Goal: Task Accomplishment & Management: Complete application form

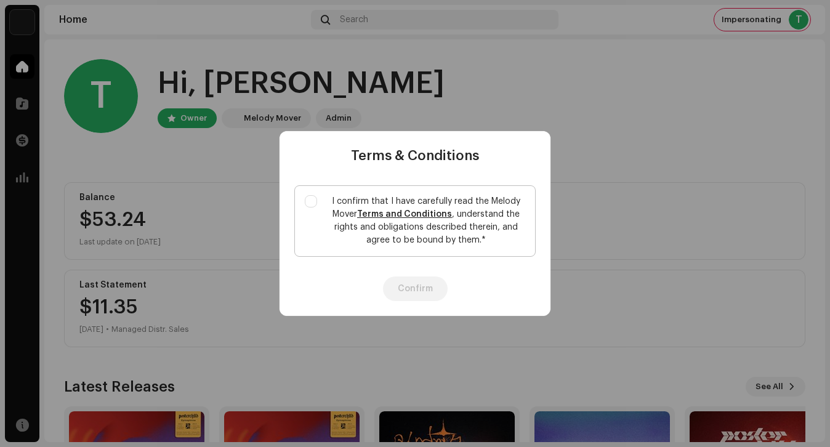
click at [345, 217] on p "I confirm that I have carefully read the Melody Mover Terms and Conditions , un…" at bounding box center [426, 221] width 198 height 52
click at [317, 208] on input "I confirm that I have carefully read the Melody Mover Terms and Conditions , un…" at bounding box center [311, 201] width 12 height 12
checkbox input "true"
click at [412, 293] on button "Confirm" at bounding box center [415, 289] width 65 height 25
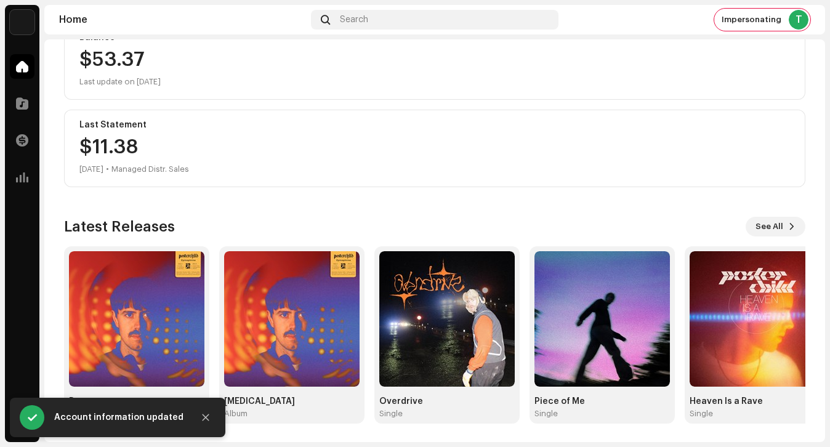
scroll to position [161, 0]
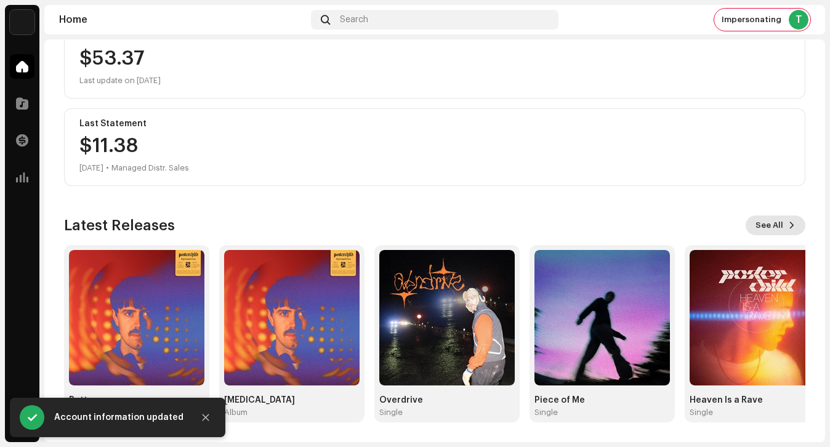
click at [774, 222] on span "See All" at bounding box center [770, 225] width 28 height 25
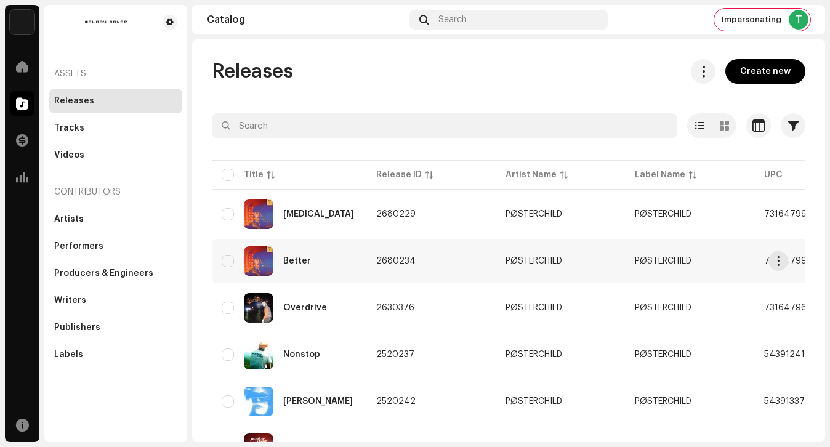
scroll to position [112, 0]
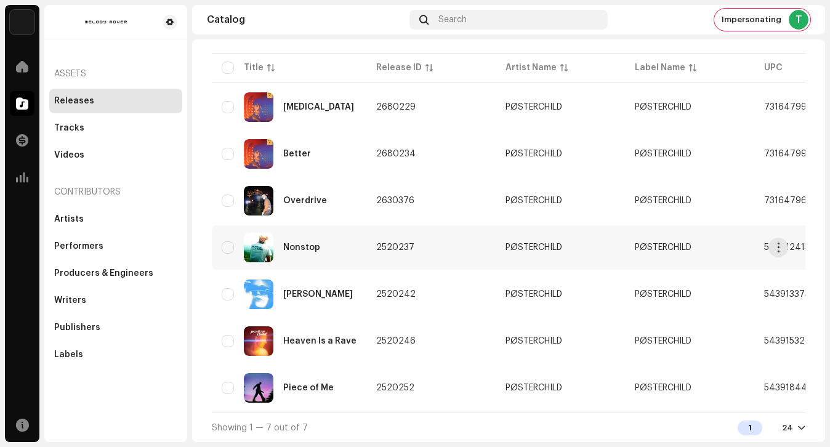
click at [340, 238] on div "Nonstop" at bounding box center [289, 248] width 135 height 30
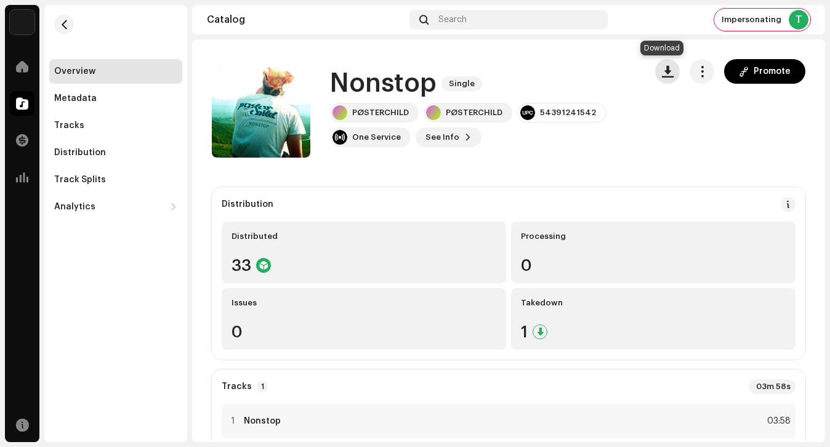
click at [669, 72] on button "button" at bounding box center [667, 71] width 25 height 25
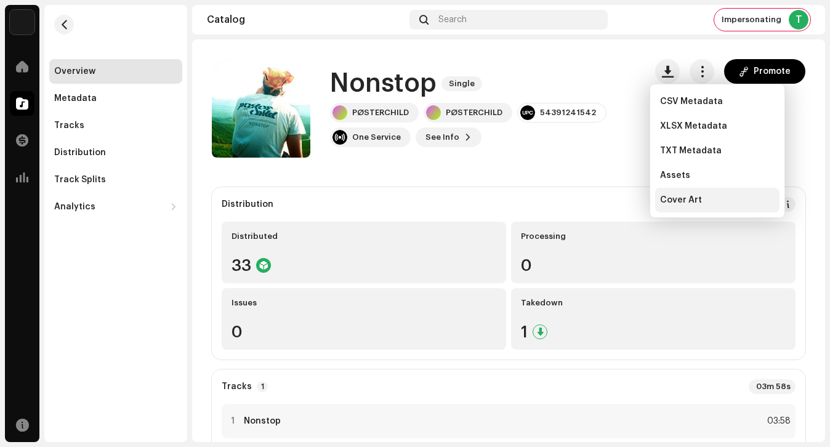
click at [678, 198] on span "Cover Art" at bounding box center [681, 200] width 42 height 10
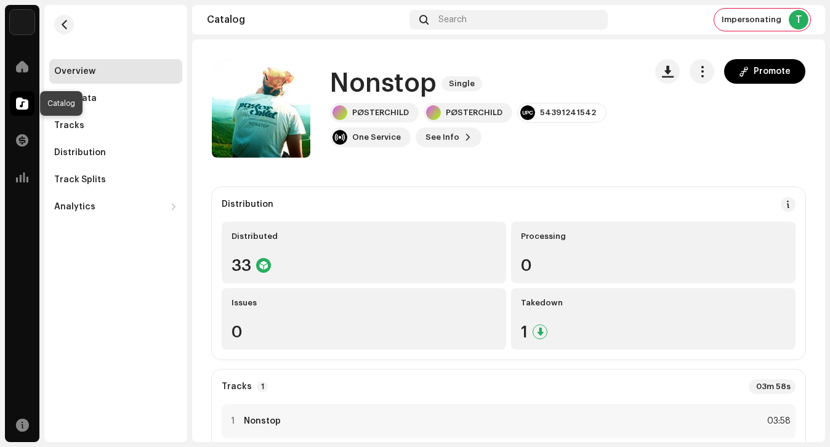
click at [29, 108] on div at bounding box center [22, 103] width 25 height 25
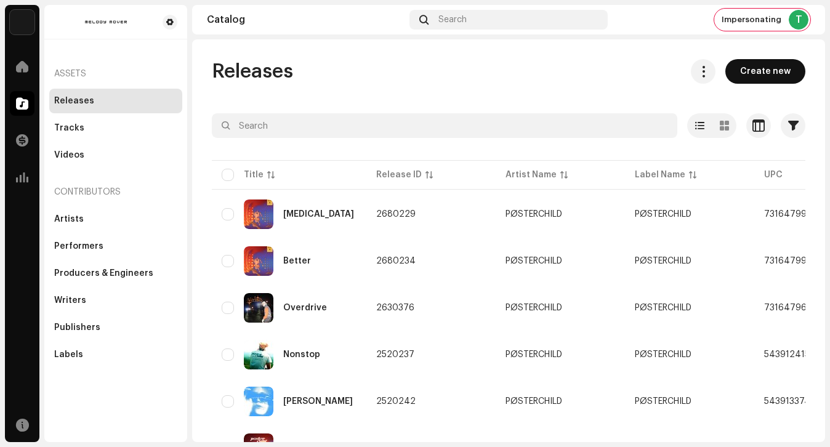
click at [772, 70] on span "Create new" at bounding box center [765, 71] width 51 height 25
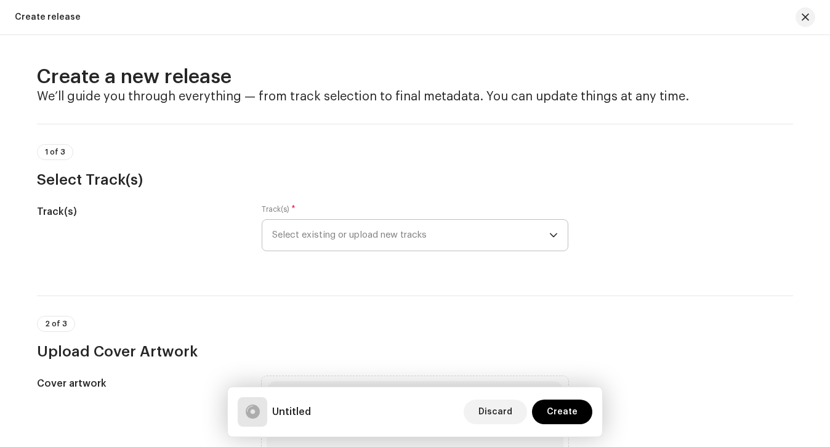
click at [392, 233] on span "Select existing or upload new tracks" at bounding box center [410, 235] width 277 height 31
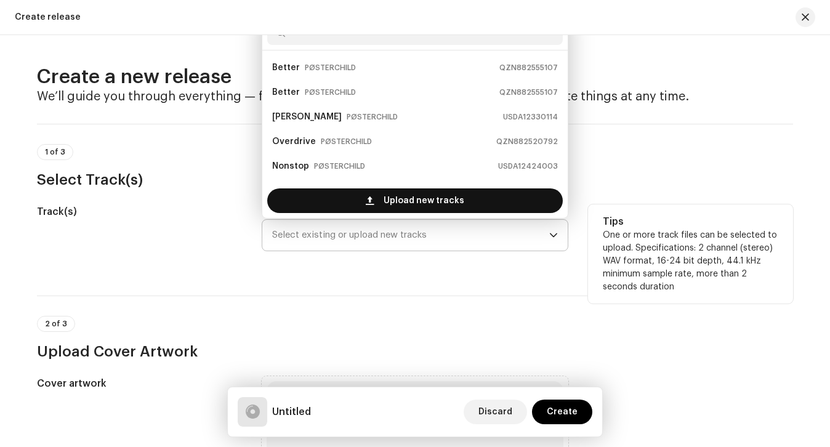
click at [392, 206] on span "Upload new tracks" at bounding box center [424, 200] width 81 height 25
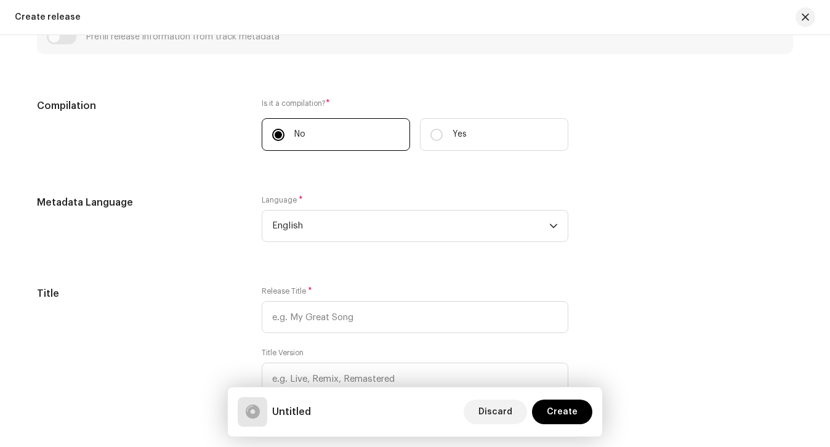
scroll to position [867, 0]
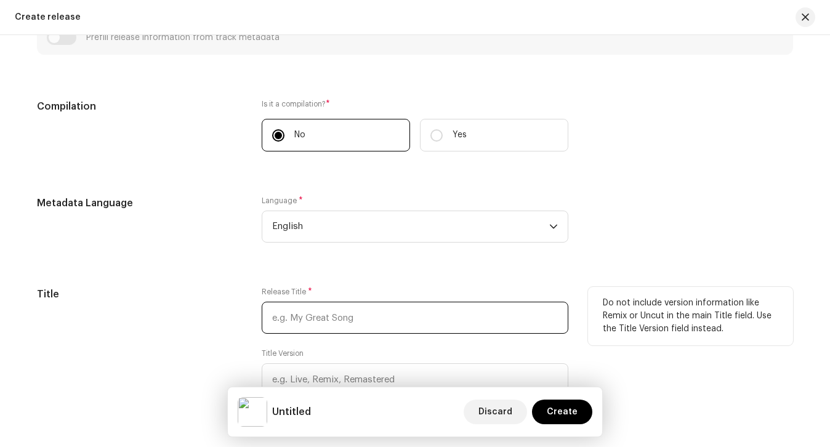
click at [411, 317] on input "text" at bounding box center [415, 318] width 307 height 32
type input "Funk W Me"
click at [204, 339] on div "Title" at bounding box center [139, 358] width 205 height 143
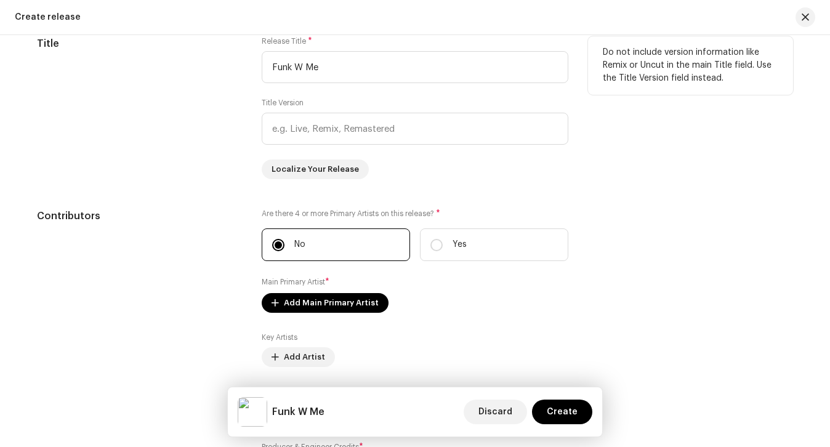
scroll to position [1118, 0]
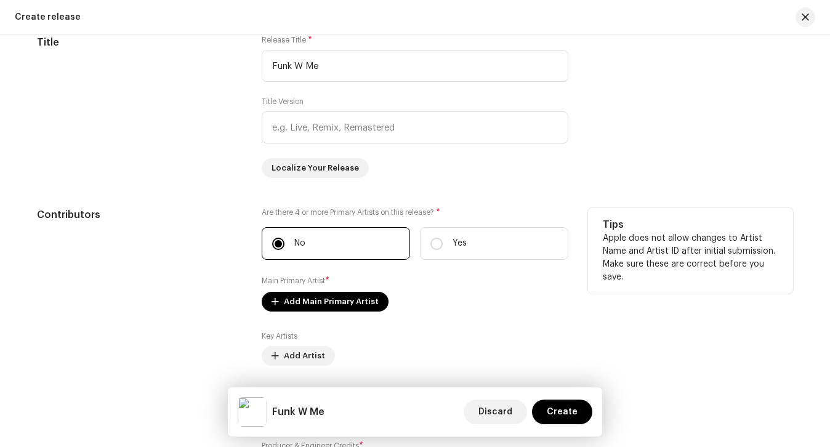
click at [326, 283] on span "*" at bounding box center [327, 281] width 4 height 9
click at [325, 308] on span "Add Main Primary Artist" at bounding box center [331, 301] width 95 height 25
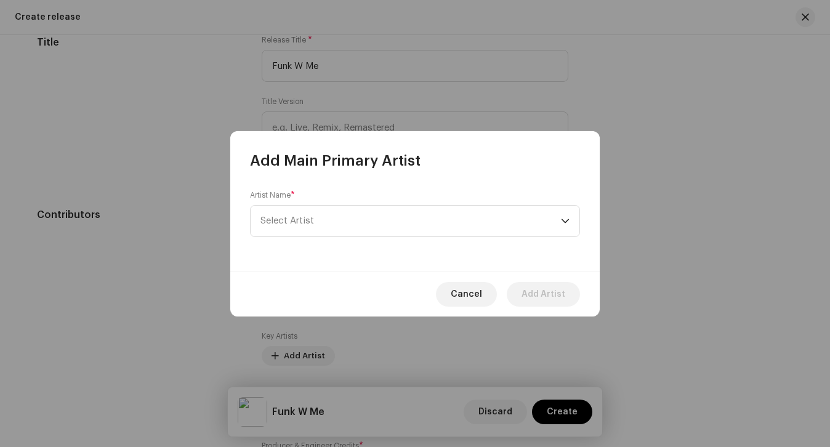
click at [332, 239] on div "Artist Name * Select Artist" at bounding box center [415, 221] width 370 height 101
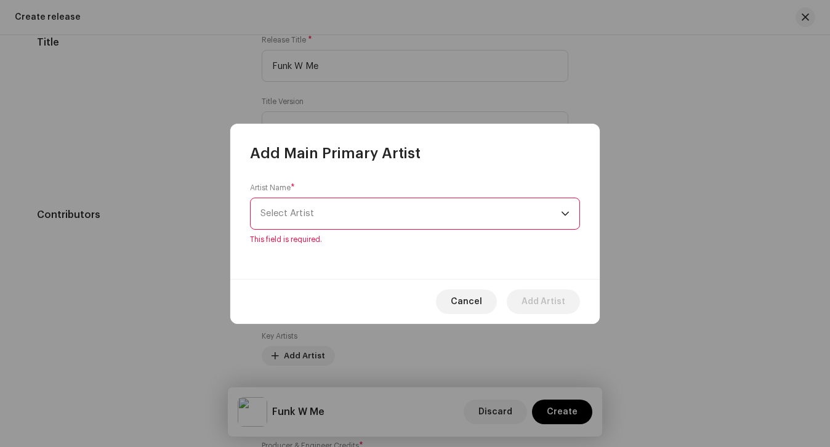
click at [320, 214] on span "Select Artist" at bounding box center [411, 213] width 301 height 31
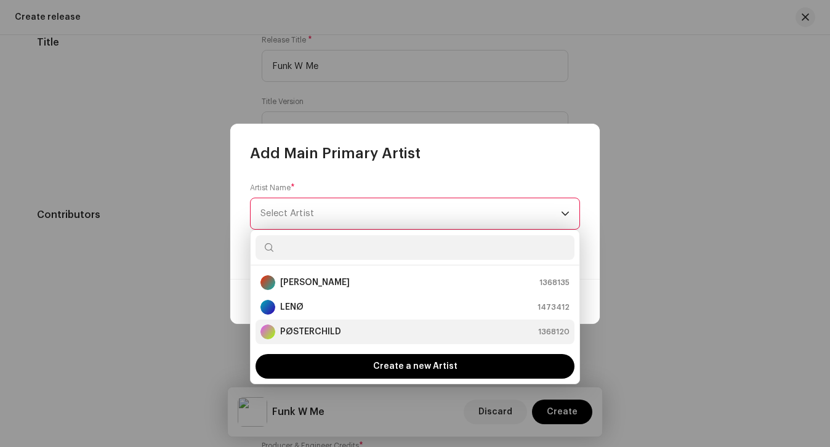
click at [329, 331] on strong "PØSTERCHILD" at bounding box center [310, 332] width 61 height 12
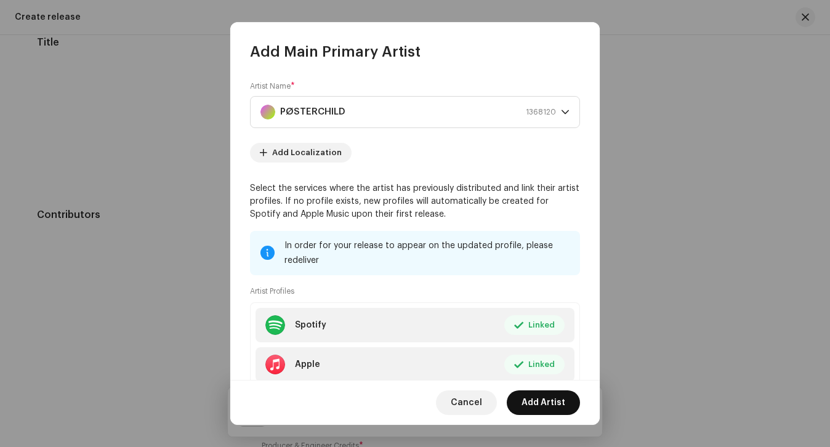
click at [539, 404] on span "Add Artist" at bounding box center [544, 402] width 44 height 25
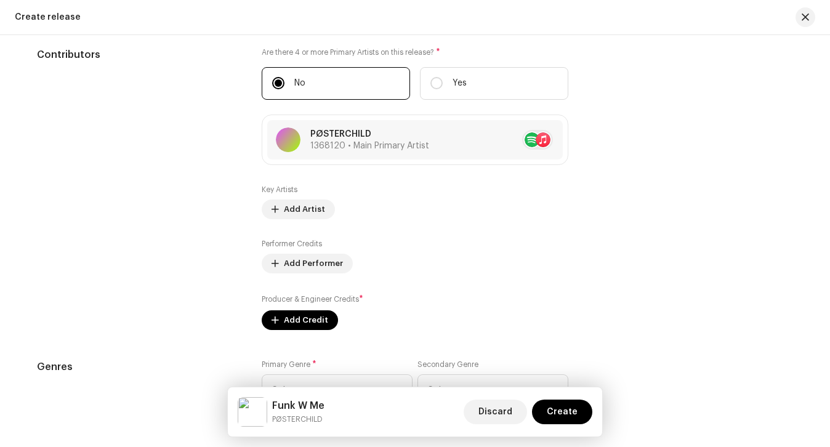
scroll to position [1368, 0]
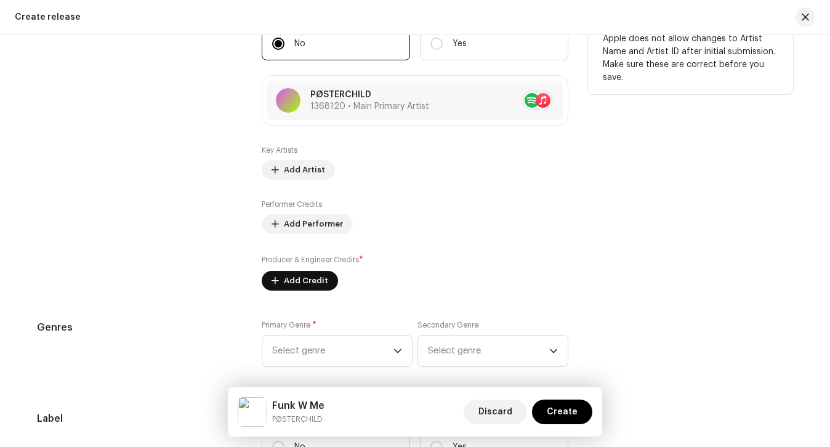
click at [304, 281] on span "Add Credit" at bounding box center [306, 281] width 44 height 25
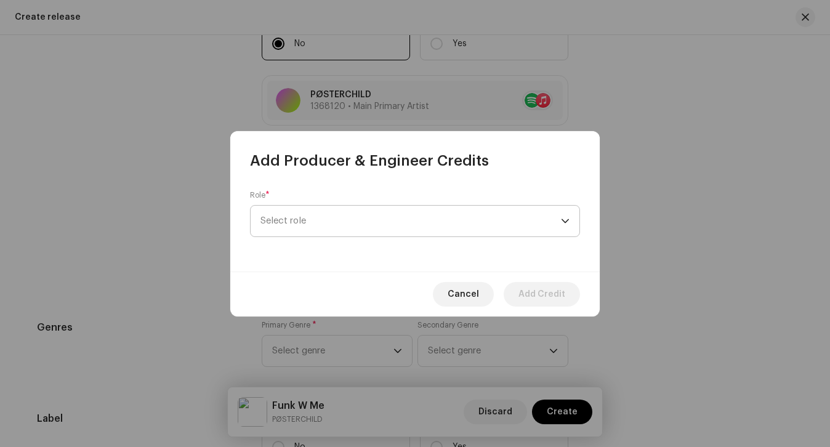
click at [331, 219] on span "Select role" at bounding box center [411, 221] width 301 height 31
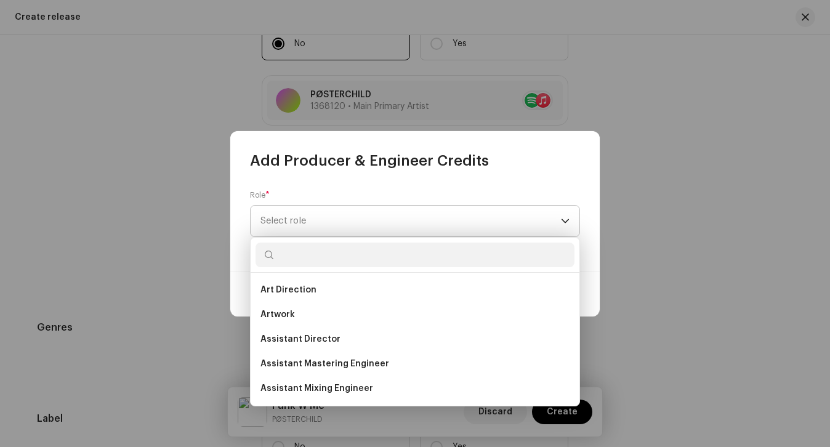
type input "r"
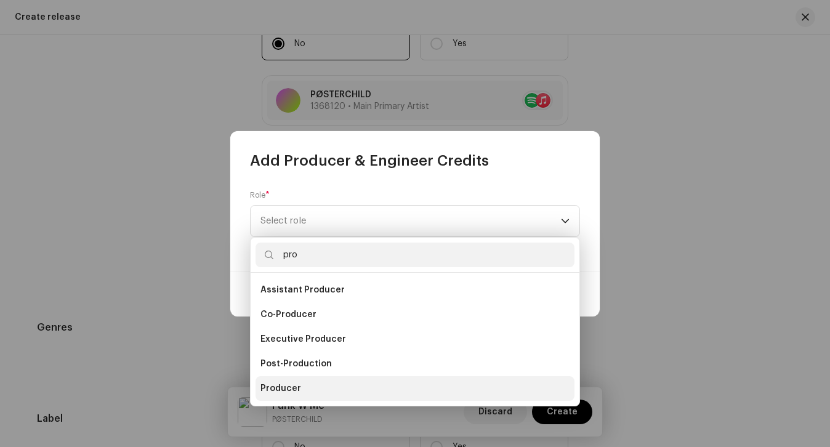
type input "pro"
click at [313, 389] on li "Producer" at bounding box center [415, 388] width 319 height 25
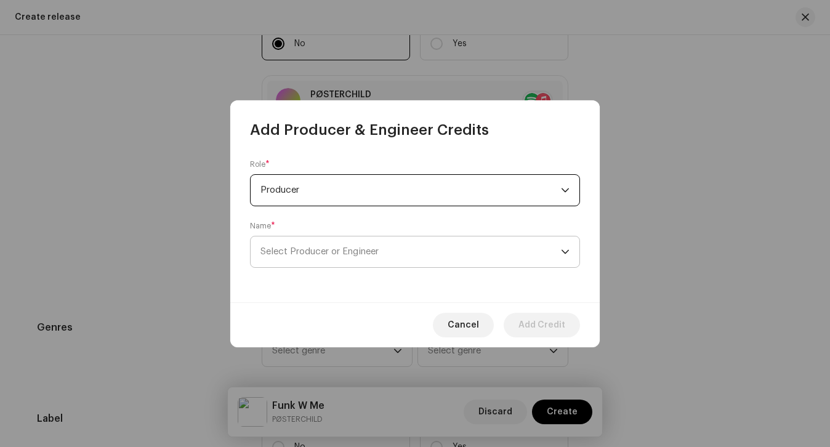
click at [324, 254] on span "Select Producer or Engineer" at bounding box center [320, 251] width 118 height 9
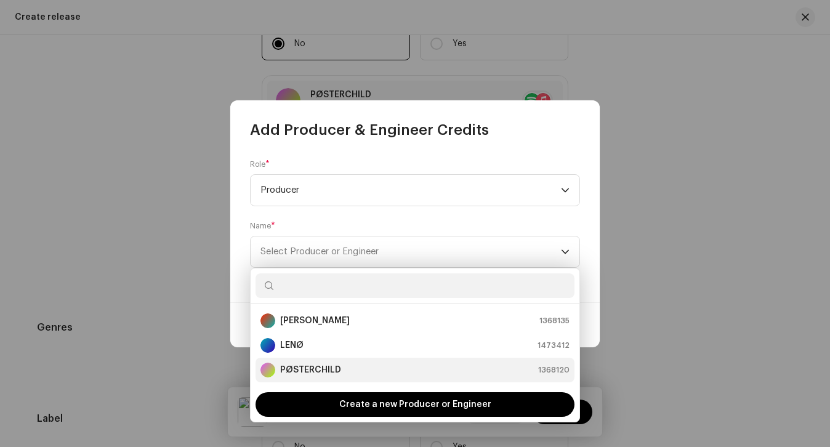
click at [302, 371] on strong "PØSTERCHILD" at bounding box center [310, 370] width 61 height 12
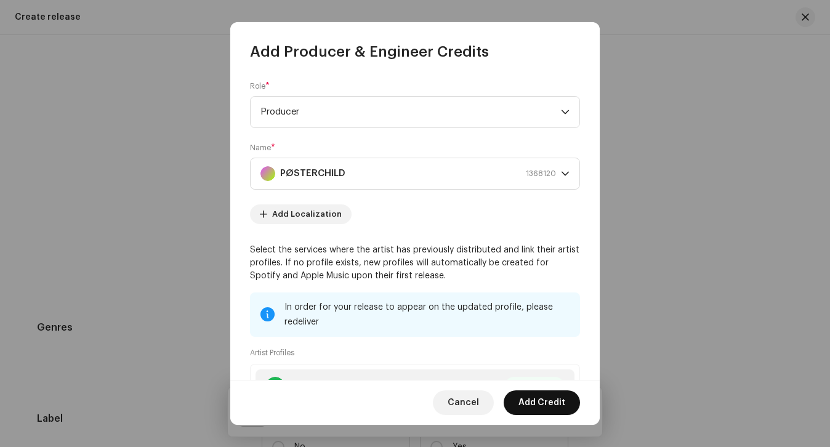
click at [535, 403] on span "Add Credit" at bounding box center [542, 402] width 47 height 25
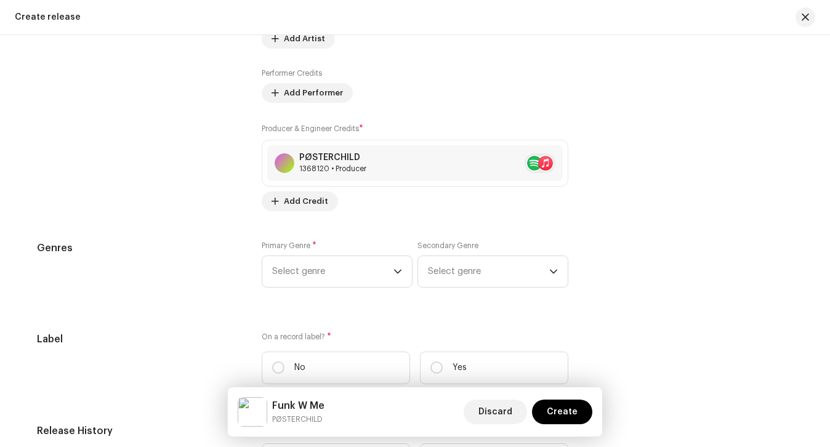
scroll to position [1518, 0]
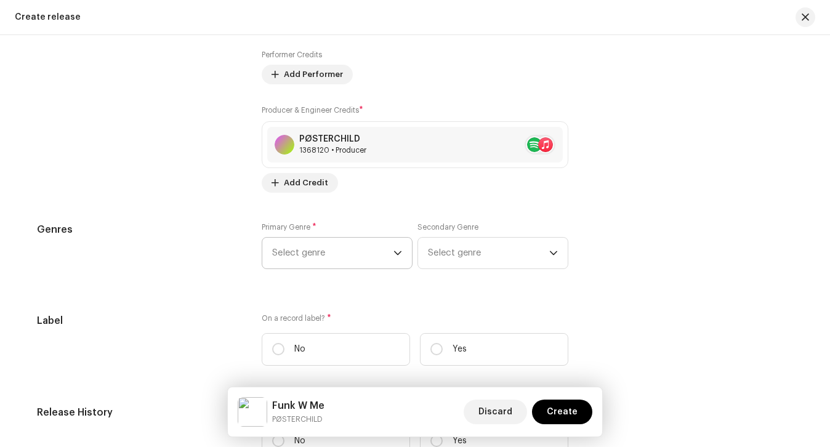
click at [336, 259] on span "Select genre" at bounding box center [332, 253] width 121 height 31
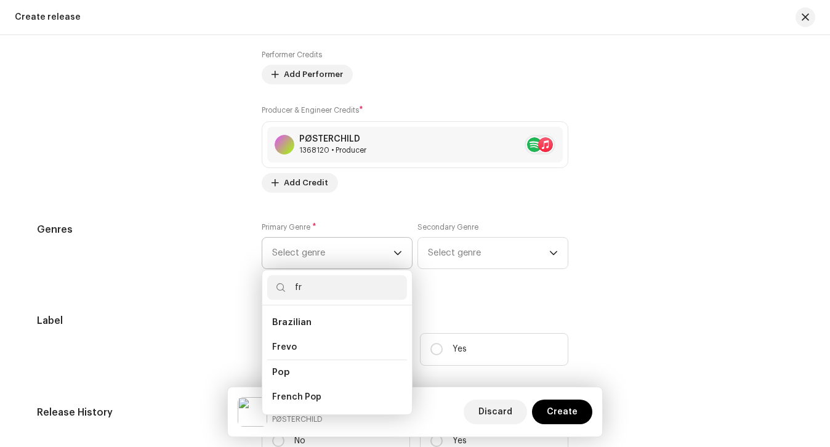
type input "f"
type input "house"
click at [302, 403] on li "House" at bounding box center [337, 397] width 140 height 25
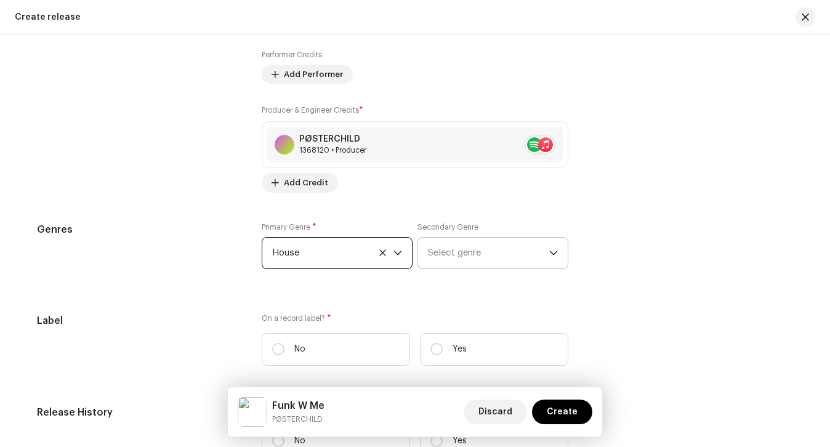
click at [459, 253] on span "Select genre" at bounding box center [488, 253] width 121 height 31
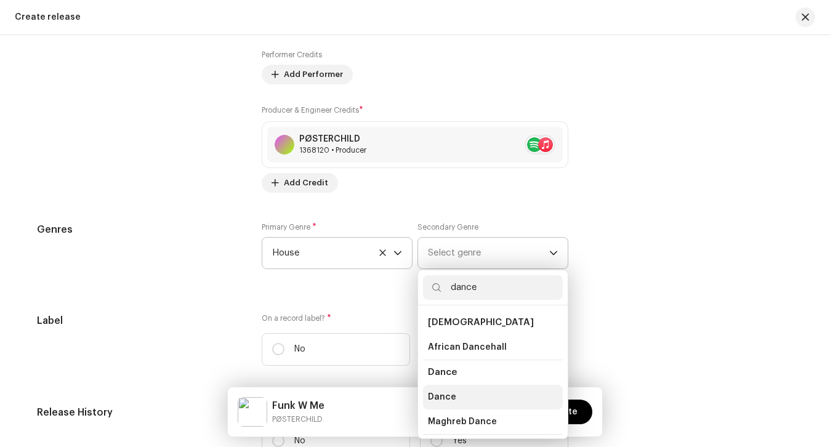
type input "dance"
click at [455, 399] on li "Dance" at bounding box center [493, 397] width 140 height 25
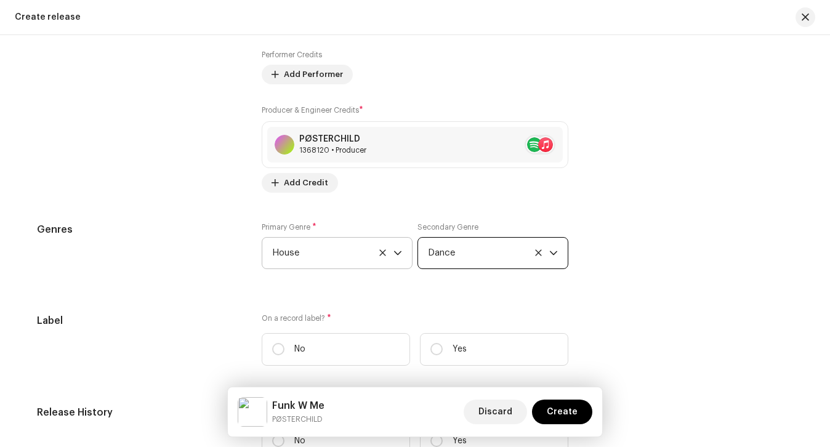
click at [346, 299] on div "Prefill release information from track metadata Compilation Is it a compilation…" at bounding box center [415, 110] width 756 height 1383
click at [343, 341] on label "No" at bounding box center [336, 349] width 148 height 33
click at [285, 343] on input "No" at bounding box center [278, 349] width 12 height 12
radio input "true"
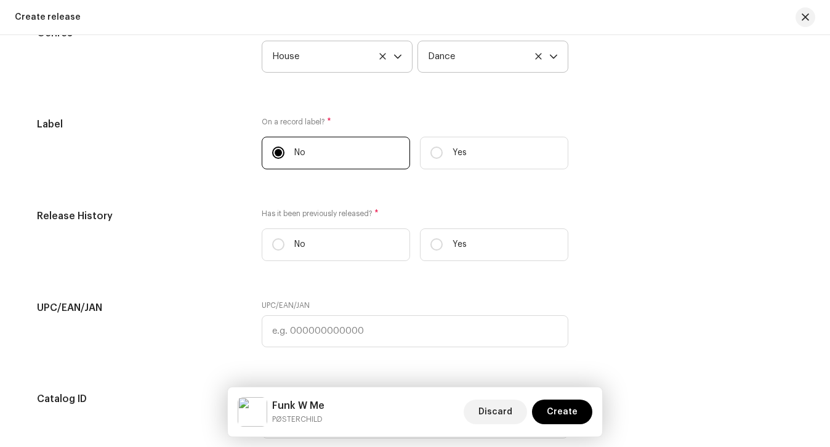
scroll to position [1745, 0]
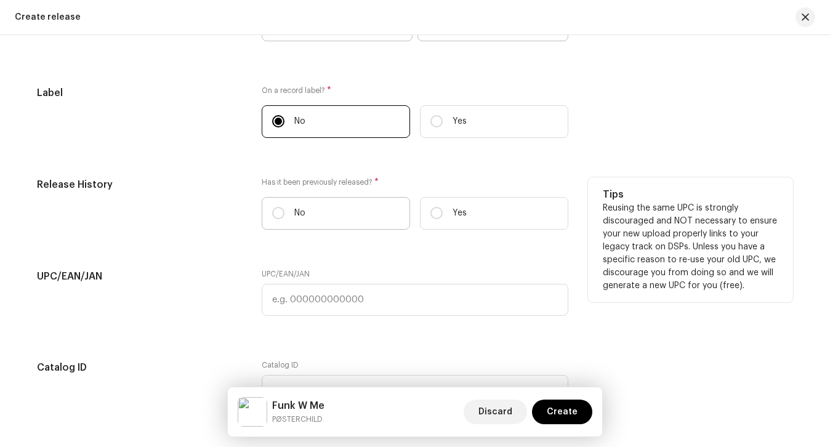
click at [337, 220] on label "No" at bounding box center [336, 213] width 148 height 33
click at [285, 219] on input "No" at bounding box center [278, 213] width 12 height 12
radio input "true"
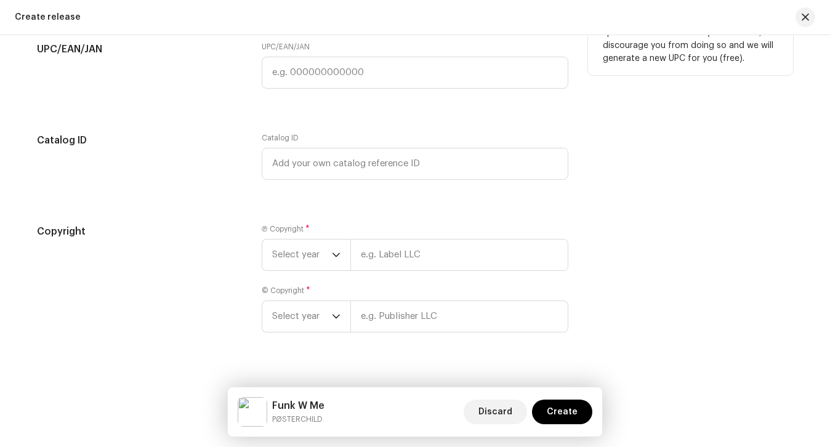
scroll to position [1974, 0]
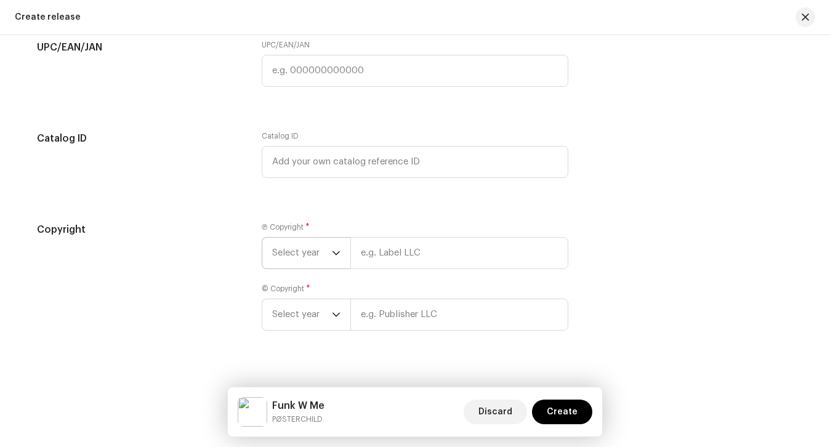
click at [312, 255] on span "Select year" at bounding box center [302, 253] width 60 height 31
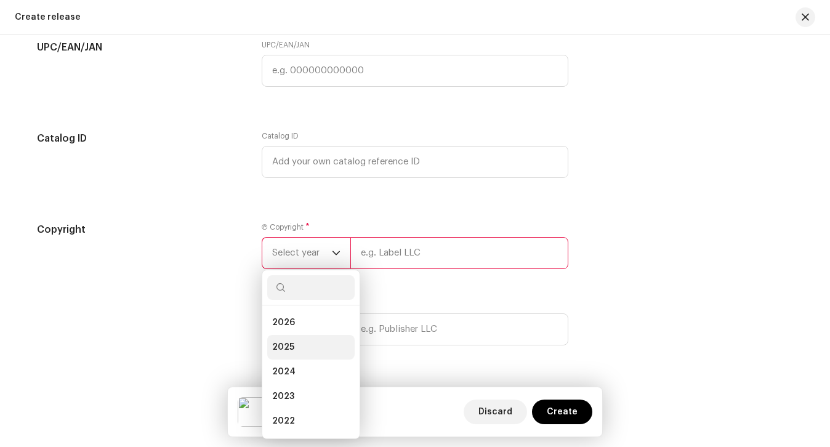
click at [283, 344] on span "2025" at bounding box center [283, 347] width 22 height 12
click at [289, 324] on span "Select year" at bounding box center [302, 329] width 60 height 31
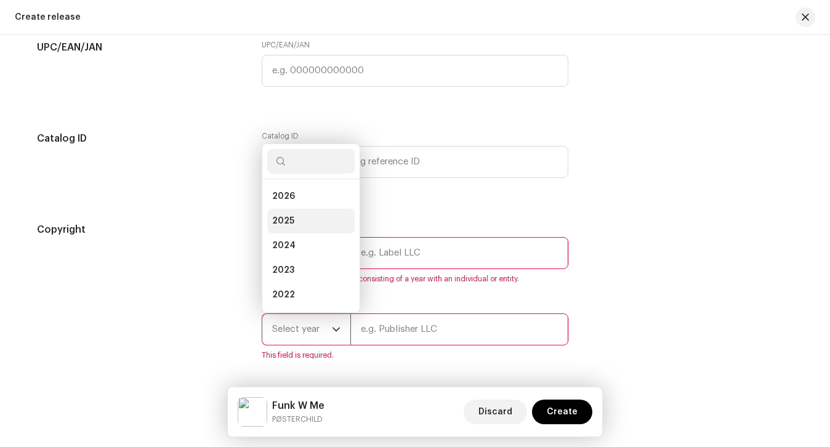
click at [294, 212] on li "2025" at bounding box center [310, 221] width 87 height 25
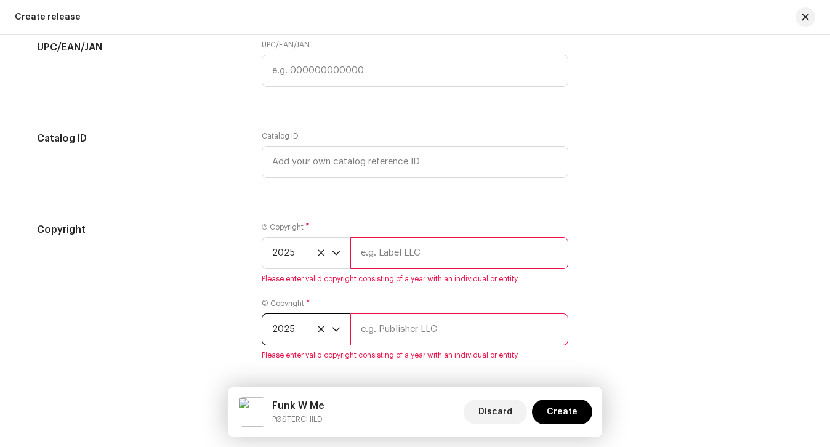
click at [372, 241] on input "text" at bounding box center [459, 253] width 218 height 32
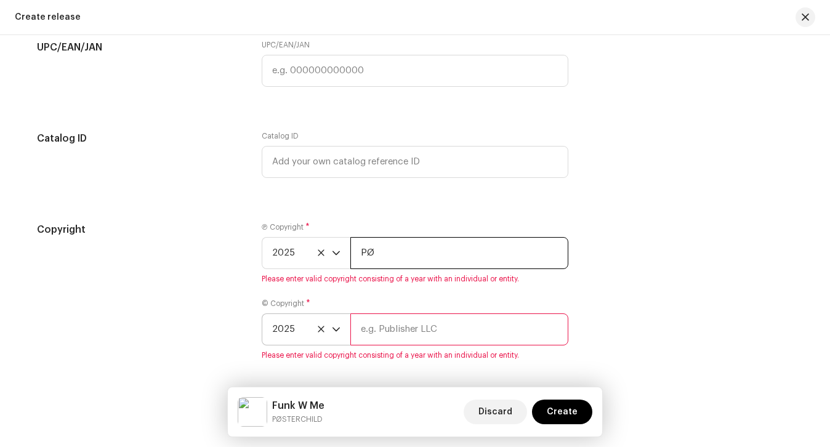
click at [452, 267] on input "PØ" at bounding box center [459, 253] width 218 height 32
type input "PØSTERCHILD"
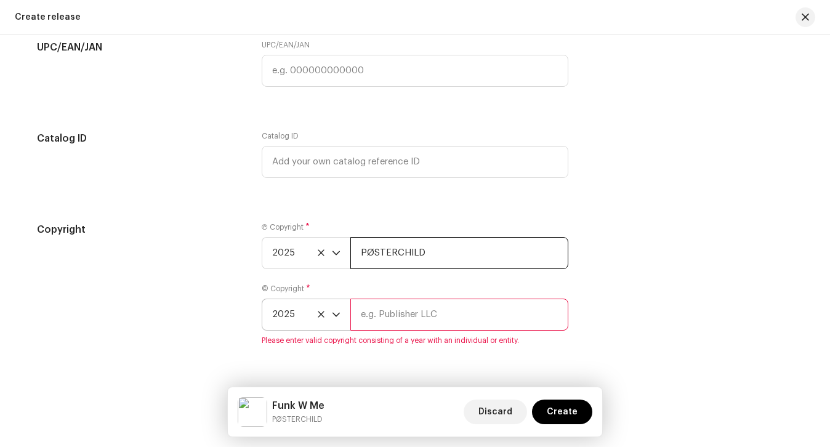
click at [442, 259] on input "PØSTERCHILD" at bounding box center [459, 253] width 218 height 32
click at [419, 322] on input "text" at bounding box center [459, 315] width 218 height 32
paste input "PØSTERCHILD"
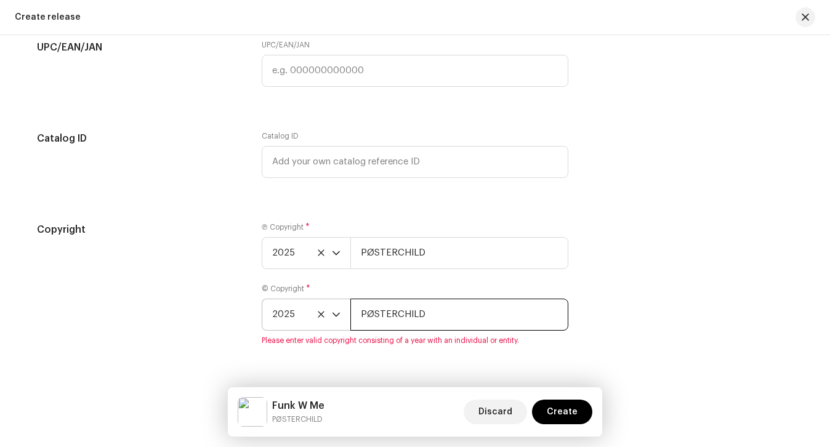
click at [517, 323] on input "PØSTERCHILD" at bounding box center [459, 315] width 218 height 32
type input "PØSTERCHILD"
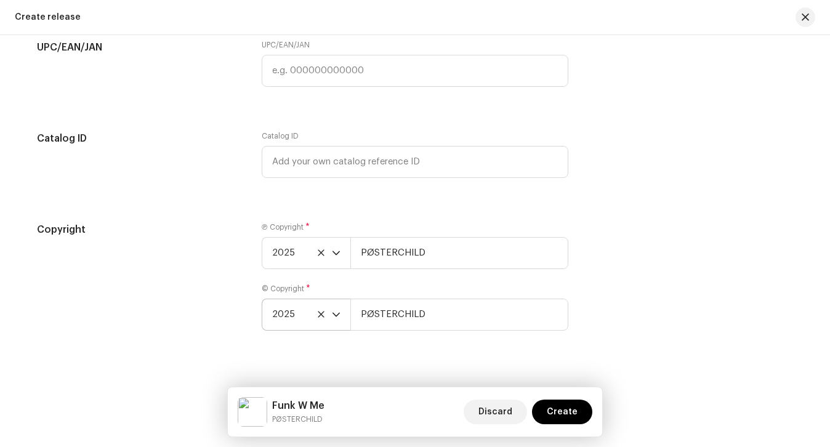
click at [633, 291] on div "Copyright Ⓟ Copyright * 2025 PØSTERCHILD © Copyright * 2025 PØSTERCHILD" at bounding box center [415, 283] width 756 height 123
click at [563, 405] on span "Create" at bounding box center [562, 412] width 31 height 25
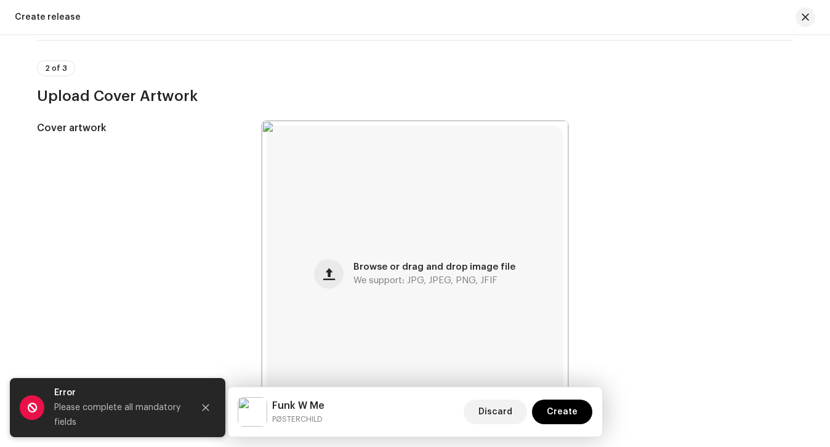
scroll to position [0, 0]
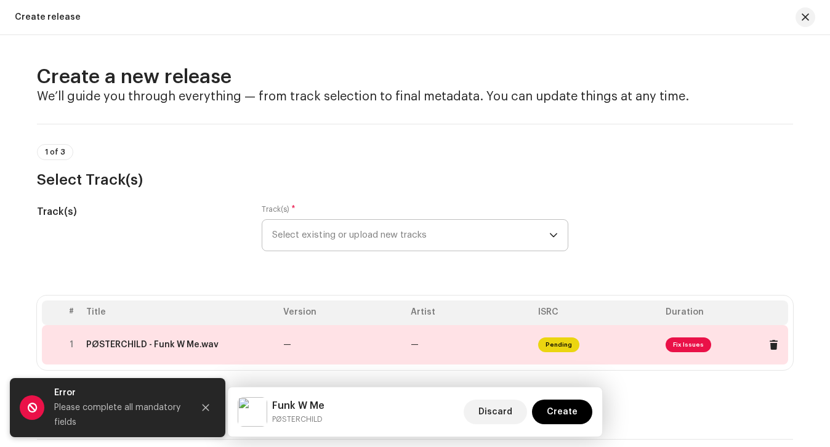
click at [425, 344] on td "—" at bounding box center [469, 344] width 127 height 39
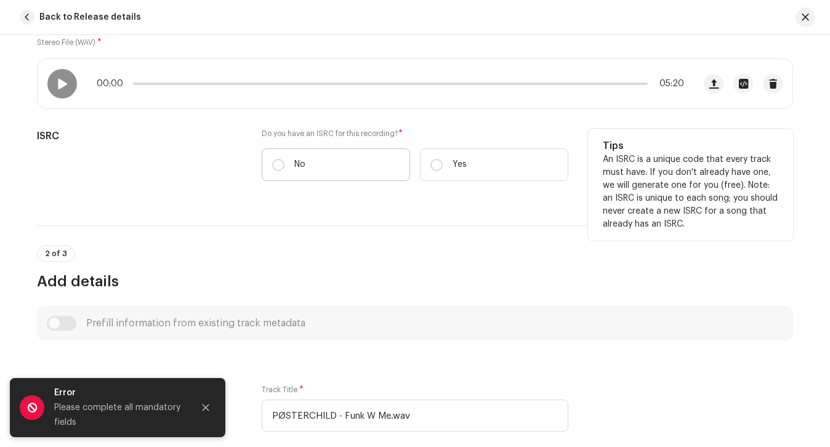
click at [339, 172] on label "No" at bounding box center [336, 164] width 148 height 33
click at [285, 171] on input "No" at bounding box center [278, 165] width 12 height 12
radio input "true"
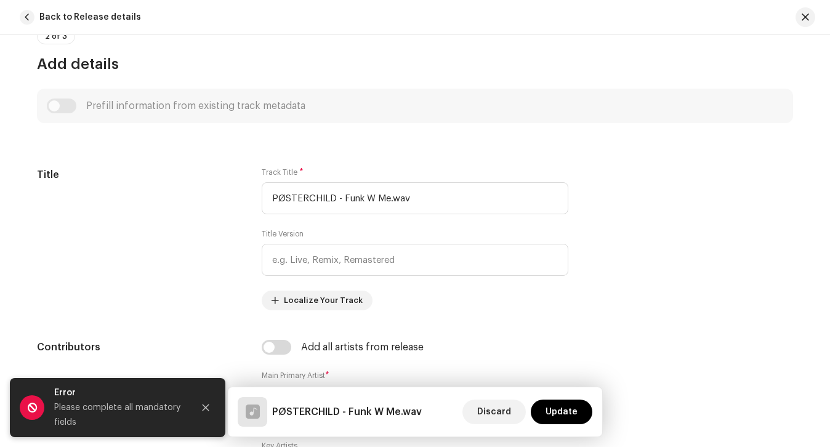
scroll to position [442, 0]
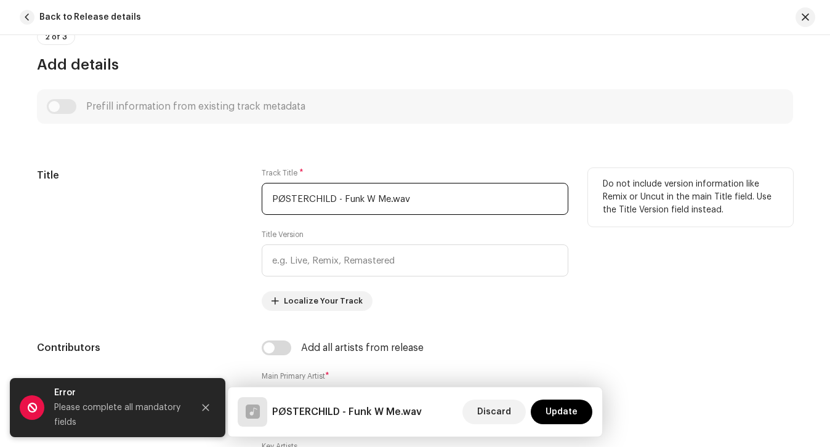
drag, startPoint x: 340, startPoint y: 196, endPoint x: 211, endPoint y: 196, distance: 129.3
click at [219, 196] on div "Title Track Title * PØSTERCHILD - Funk W Me.wav Title Version Localize Your Tra…" at bounding box center [415, 239] width 756 height 143
click at [398, 204] on input "Funk W Me.wav" at bounding box center [415, 199] width 307 height 32
type input "Funk W Me"
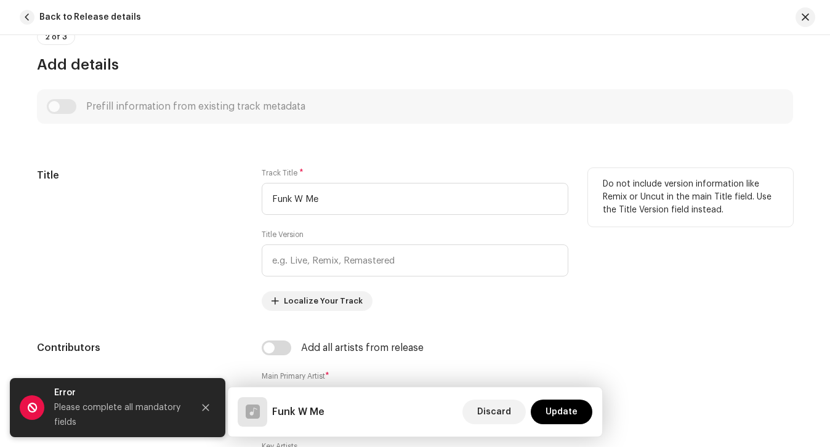
click at [225, 197] on div "Title" at bounding box center [139, 239] width 205 height 143
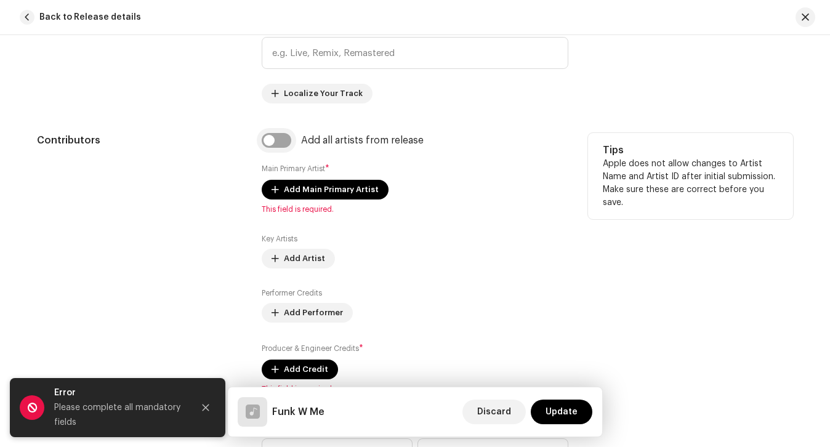
click at [267, 140] on input "checkbox" at bounding box center [277, 140] width 30 height 15
checkbox input "true"
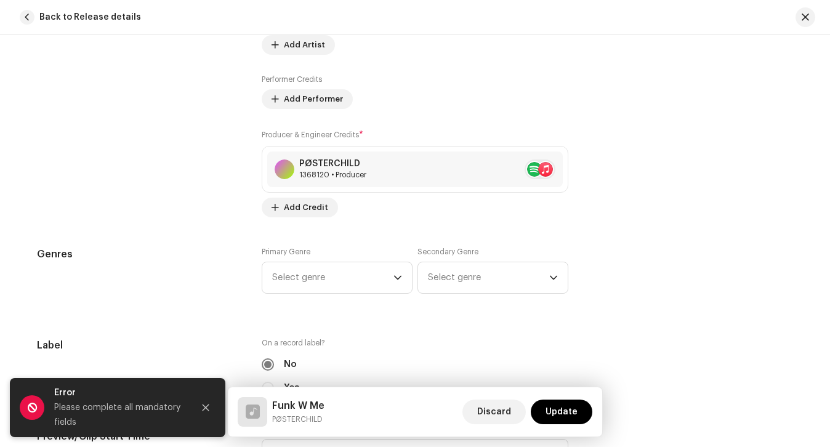
scroll to position [974, 0]
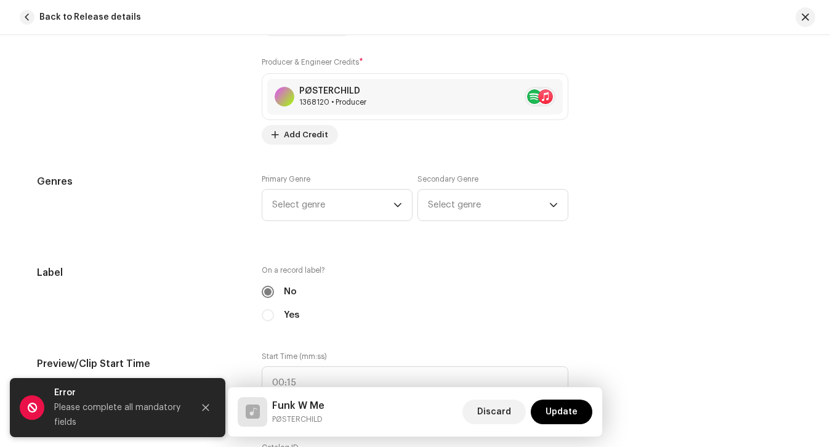
click at [306, 187] on div "Primary Genre Select genre" at bounding box center [337, 197] width 151 height 47
click at [306, 193] on span "Select genre" at bounding box center [332, 205] width 121 height 31
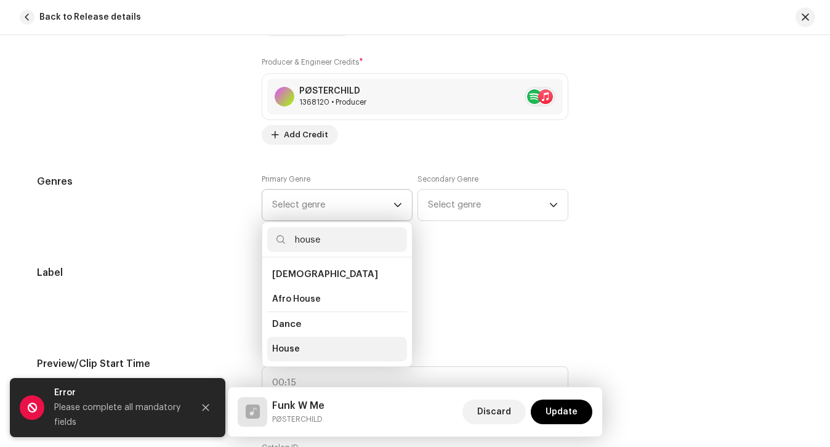
type input "house"
click at [292, 346] on span "House" at bounding box center [286, 349] width 28 height 12
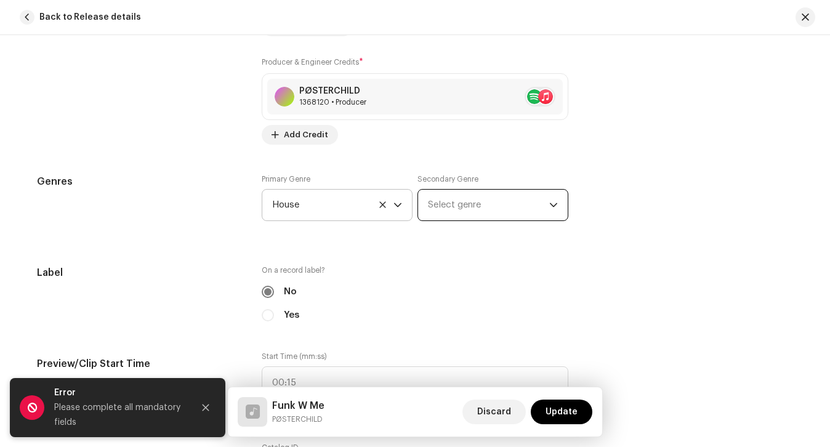
click at [486, 200] on span "Select genre" at bounding box center [488, 205] width 121 height 31
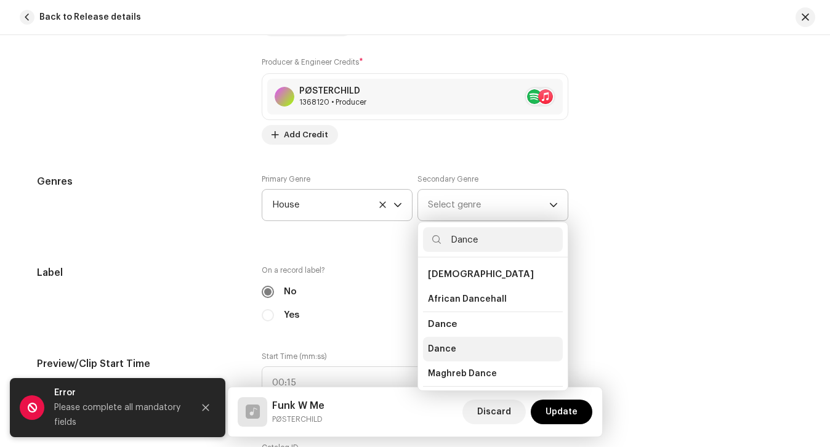
type input "Dance"
click at [477, 346] on li "Dance" at bounding box center [493, 349] width 140 height 25
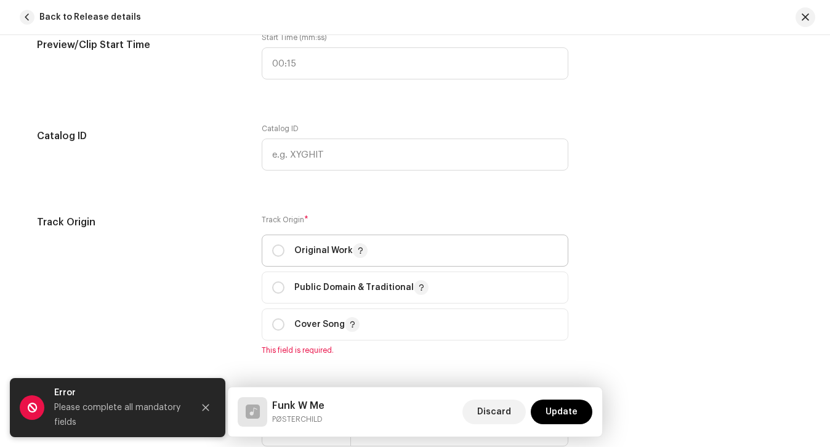
click at [320, 245] on p "Original Work" at bounding box center [330, 250] width 73 height 15
radio input "true"
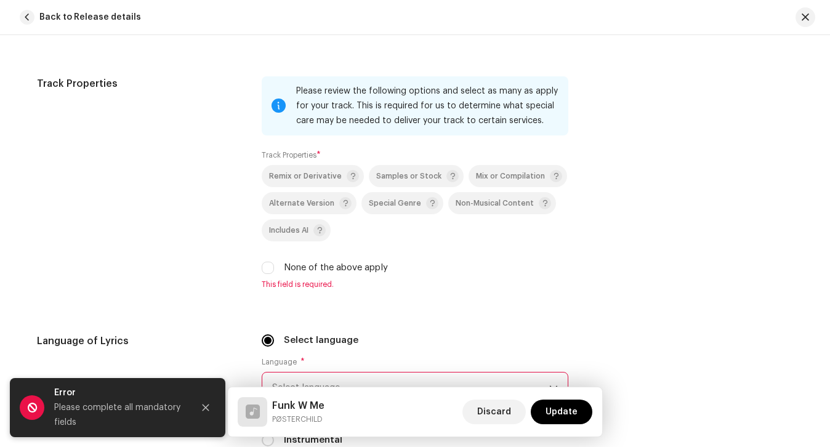
click at [316, 262] on label "None of the above apply" at bounding box center [336, 268] width 104 height 14
click at [274, 262] on input "None of the above apply" at bounding box center [268, 268] width 12 height 12
checkbox input "true"
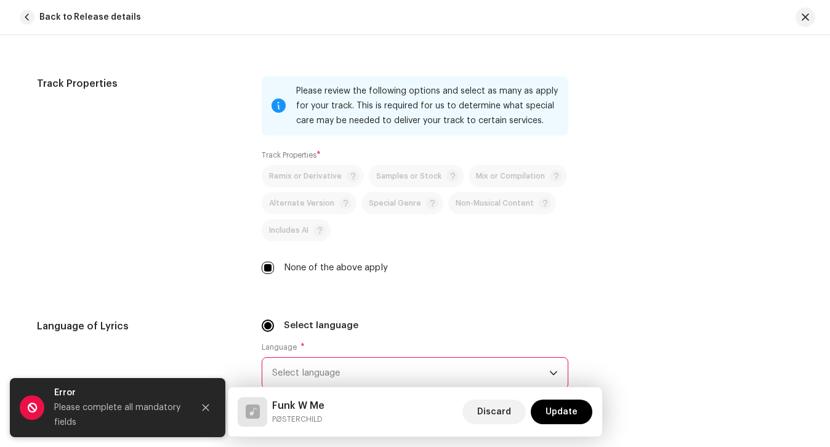
scroll to position [1904, 0]
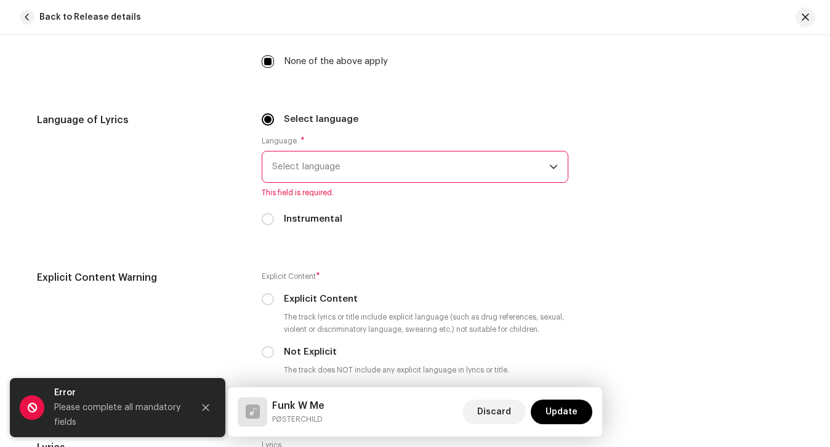
click at [315, 168] on span "Select language" at bounding box center [410, 167] width 277 height 31
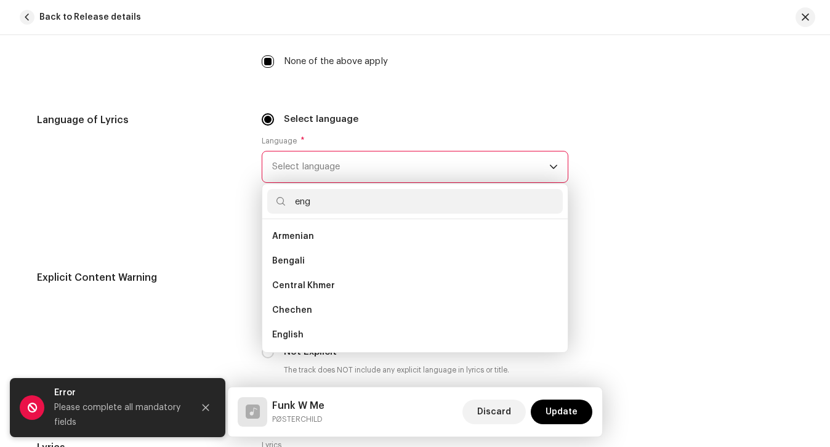
scroll to position [0, 0]
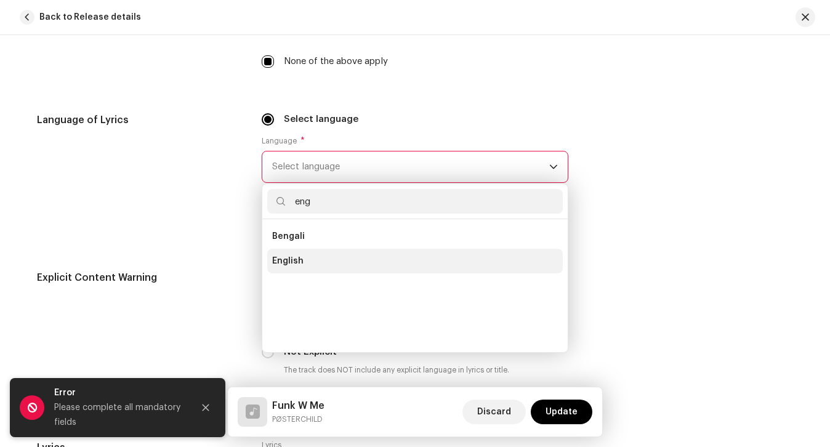
type input "eng"
click at [299, 262] on span "English" at bounding box center [287, 261] width 31 height 12
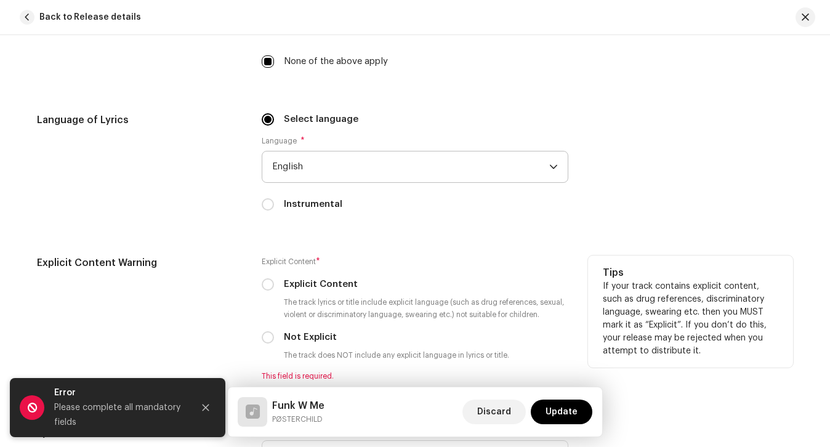
click at [303, 331] on label "Not Explicit" at bounding box center [310, 338] width 53 height 14
click at [274, 331] on input "Not Explicit" at bounding box center [268, 337] width 12 height 12
radio input "true"
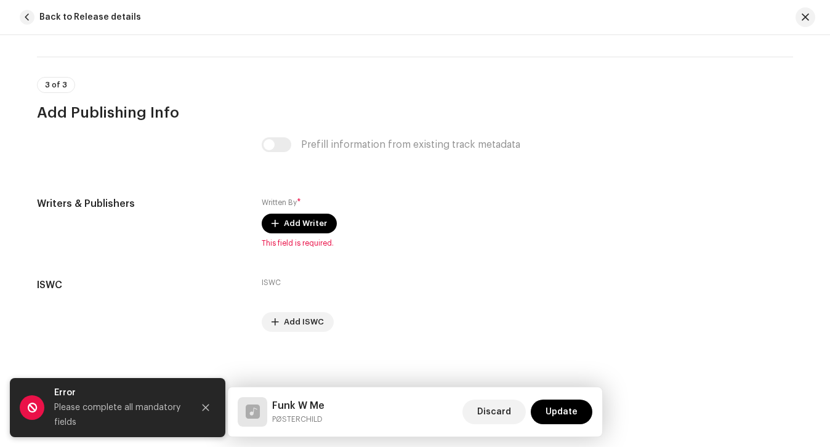
scroll to position [2365, 0]
click at [306, 230] on span "Add Writer" at bounding box center [305, 223] width 43 height 25
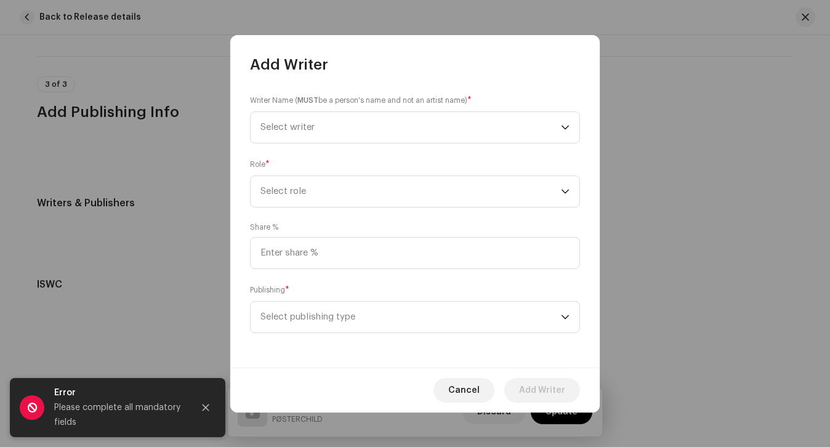
click at [306, 224] on div "Share %" at bounding box center [415, 245] width 330 height 47
click at [306, 172] on div "Role * Select role" at bounding box center [415, 182] width 330 height 49
click at [306, 152] on div "Writer Name ( MUST be a person's name and not an artist name) * Select writer R…" at bounding box center [415, 221] width 370 height 293
click at [299, 127] on span "Select writer" at bounding box center [288, 127] width 54 height 9
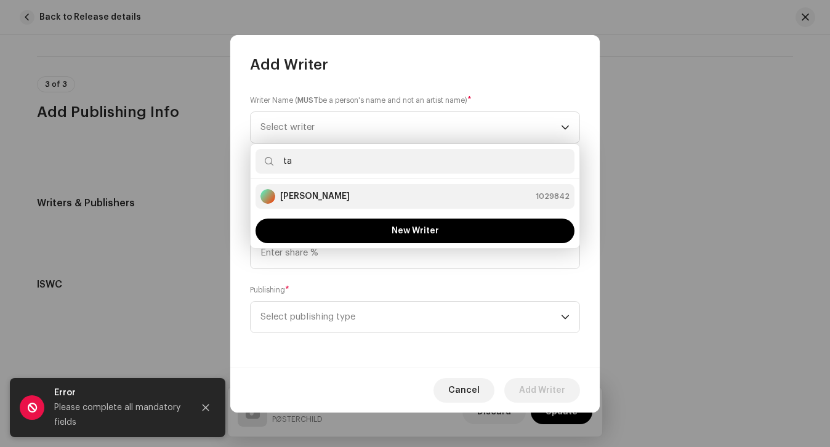
type input "ta"
click at [315, 194] on strong "[PERSON_NAME]" at bounding box center [315, 196] width 70 height 12
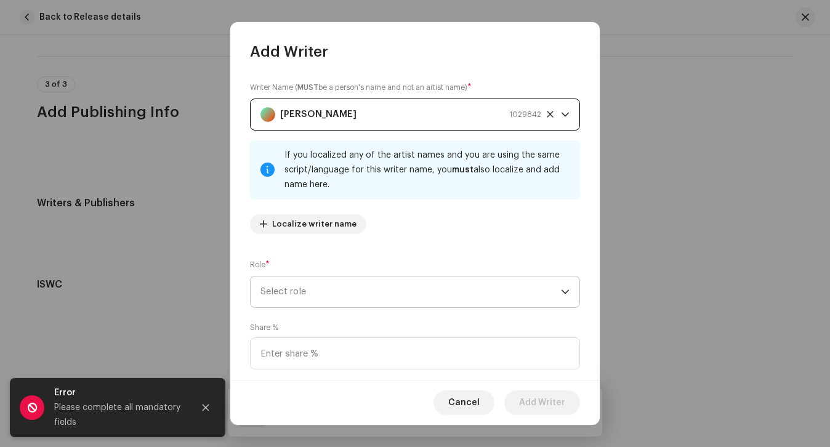
click at [318, 279] on span "Select role" at bounding box center [411, 292] width 301 height 31
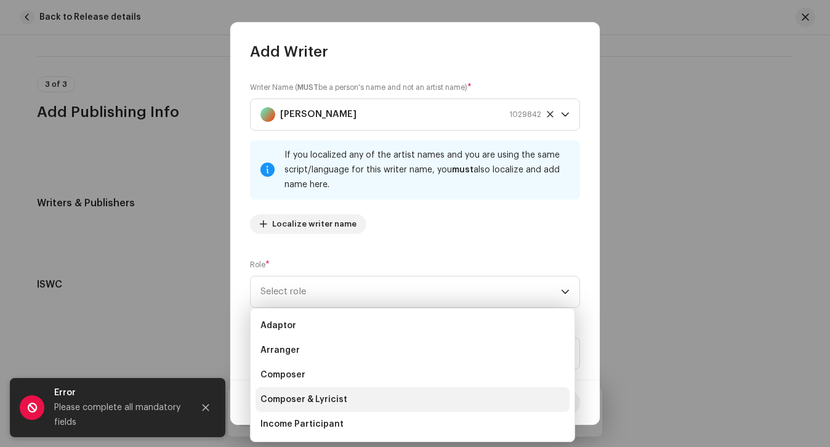
click at [309, 396] on span "Composer & Lyricist" at bounding box center [304, 400] width 87 height 12
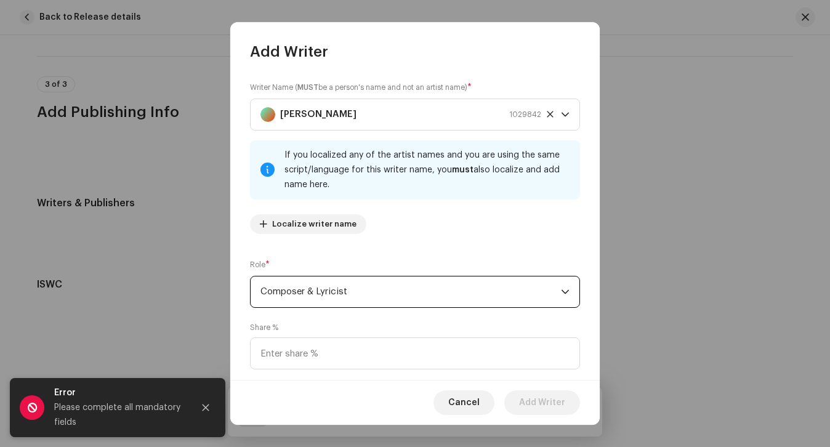
scroll to position [88, 0]
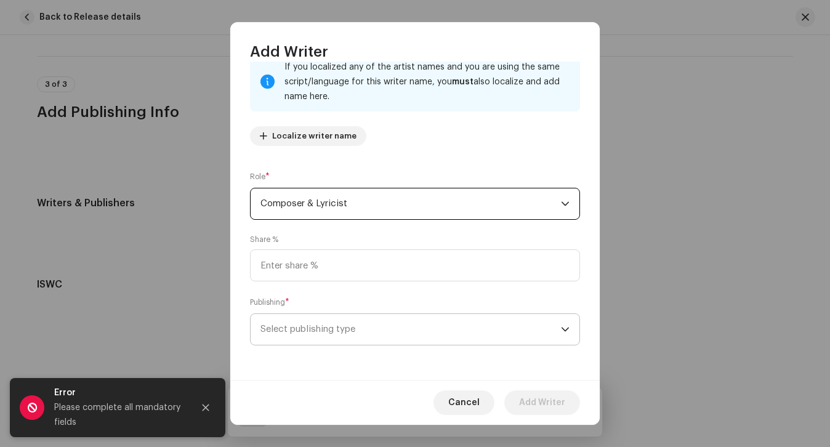
click at [325, 321] on span "Select publishing type" at bounding box center [411, 329] width 301 height 31
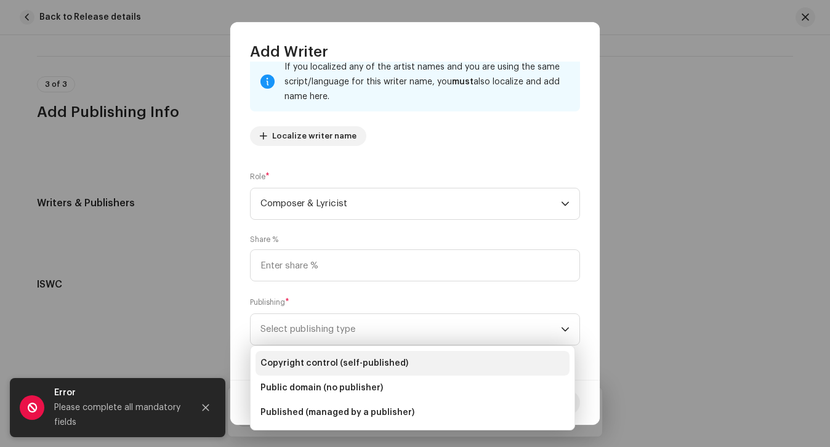
click at [325, 365] on span "Copyright control (self-published)" at bounding box center [335, 363] width 148 height 12
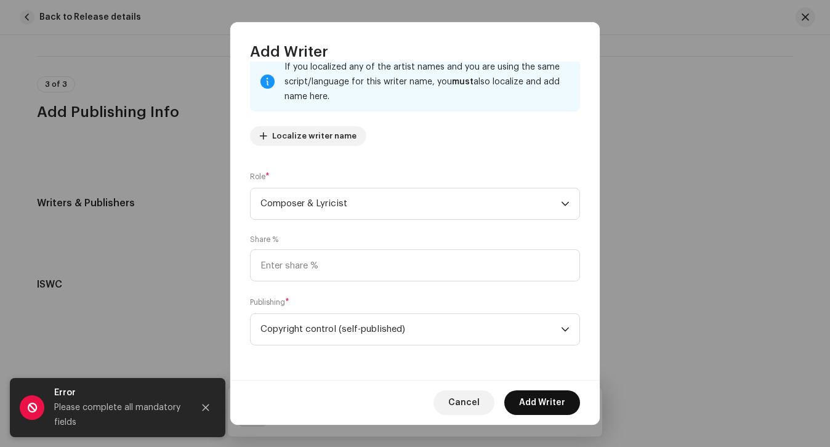
click at [549, 400] on span "Add Writer" at bounding box center [542, 402] width 46 height 25
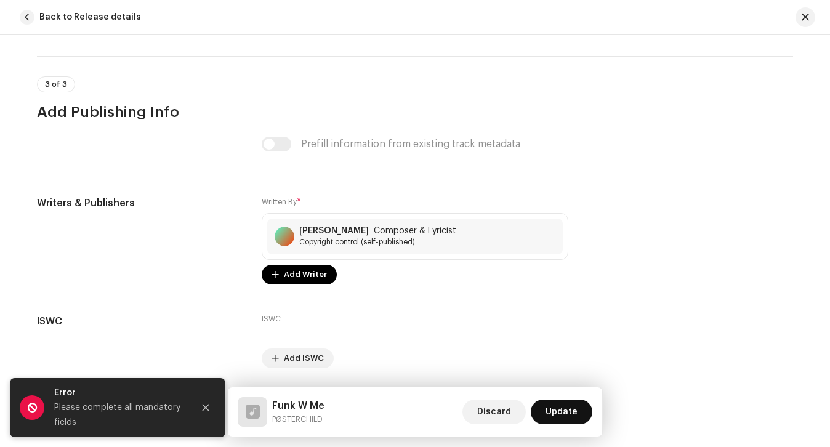
click at [562, 411] on span "Update" at bounding box center [562, 412] width 32 height 25
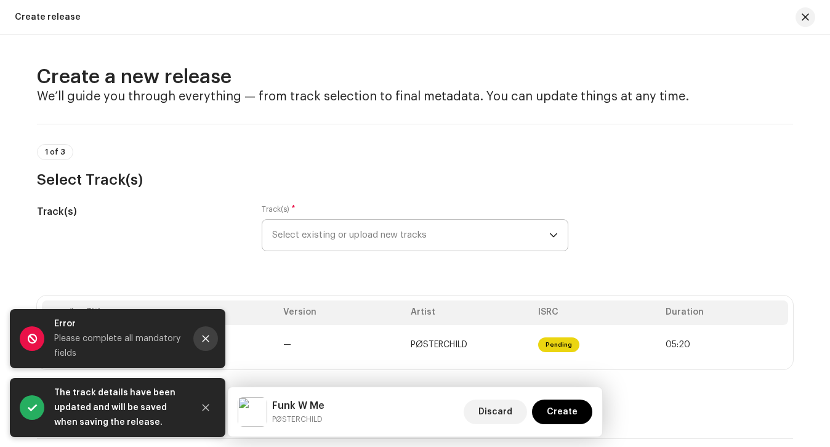
click at [203, 340] on icon "Close" at bounding box center [206, 339] width 7 height 7
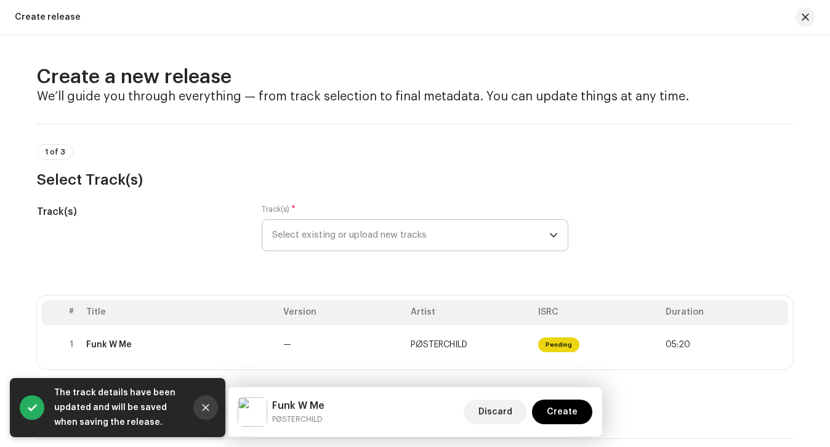
click at [200, 403] on button "Close" at bounding box center [205, 407] width 25 height 25
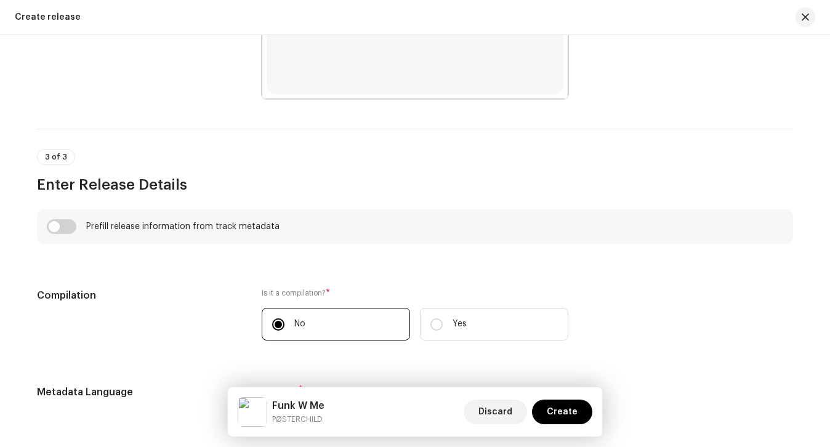
scroll to position [863, 0]
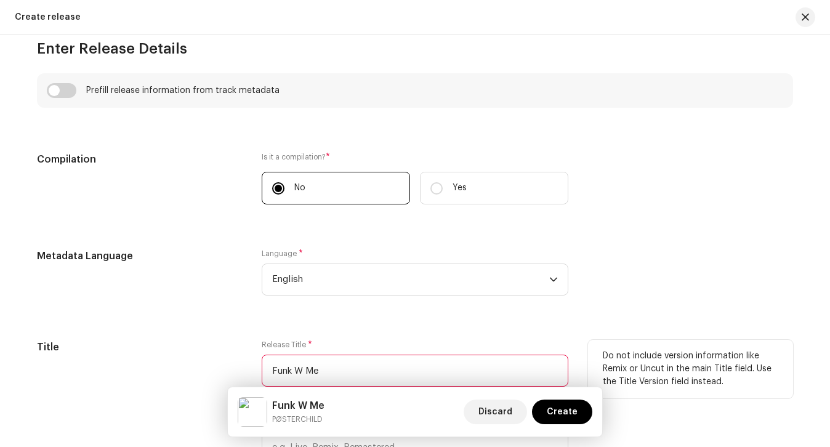
click at [284, 371] on input "Funk W Me" at bounding box center [415, 371] width 307 height 32
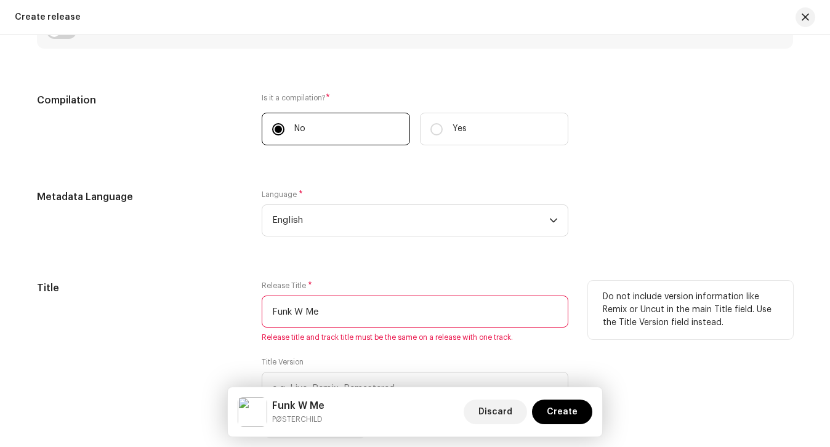
click at [293, 316] on input "Funk W Me" at bounding box center [415, 312] width 307 height 32
click at [328, 299] on input "Funk W Me" at bounding box center [415, 312] width 307 height 32
click at [332, 320] on input "Funk W Me" at bounding box center [415, 312] width 307 height 32
click at [272, 313] on input "Funk W Me" at bounding box center [415, 312] width 307 height 32
click at [364, 355] on div "Release Title * Funk W Me Release title and track title must be the same on a r…" at bounding box center [415, 360] width 307 height 158
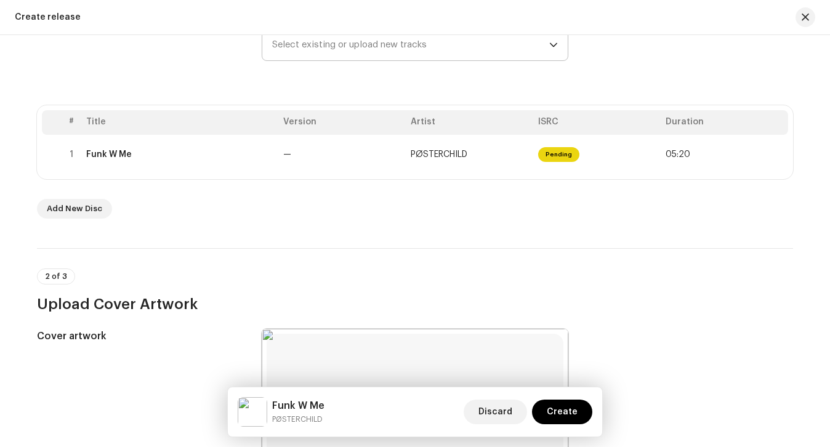
scroll to position [191, 0]
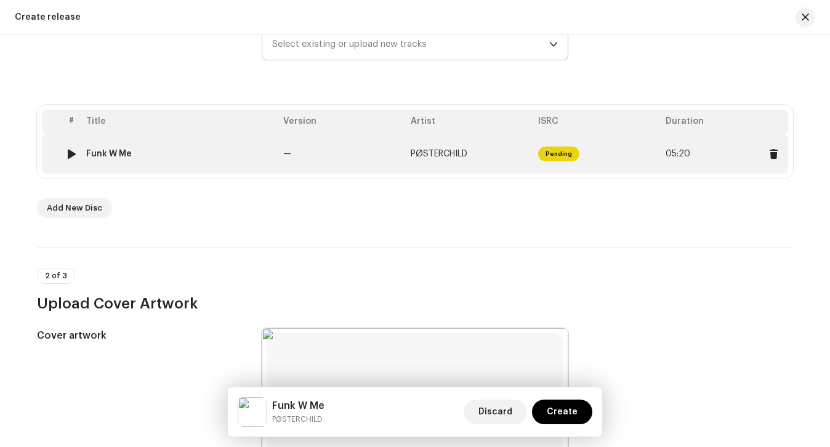
click at [223, 159] on td "Funk W Me" at bounding box center [179, 153] width 197 height 39
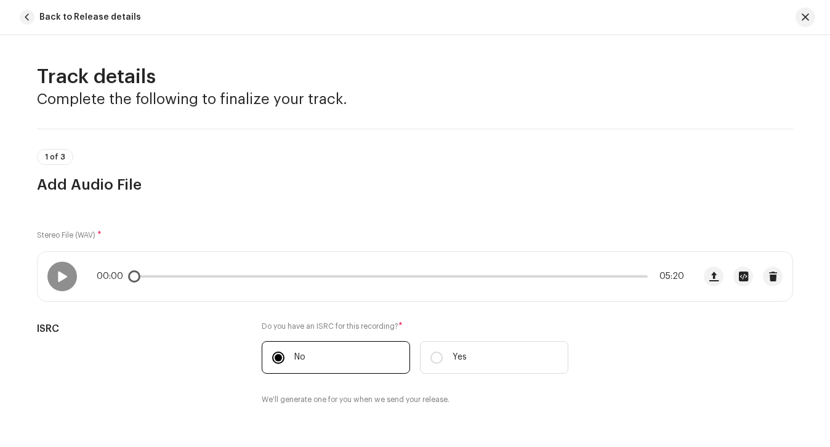
scroll to position [395, 0]
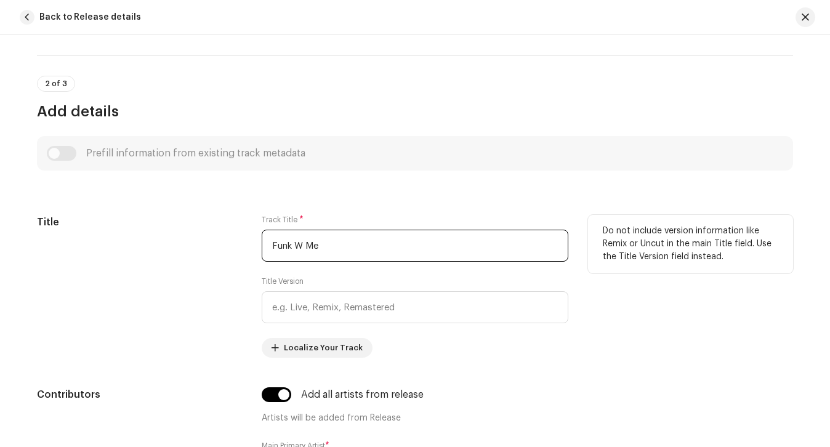
click at [307, 260] on input "Funk W Me" at bounding box center [415, 246] width 307 height 32
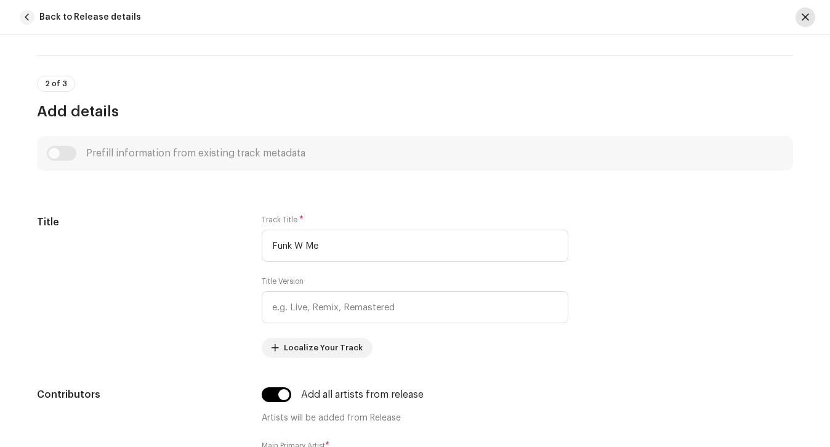
click at [799, 15] on button "button" at bounding box center [806, 17] width 20 height 20
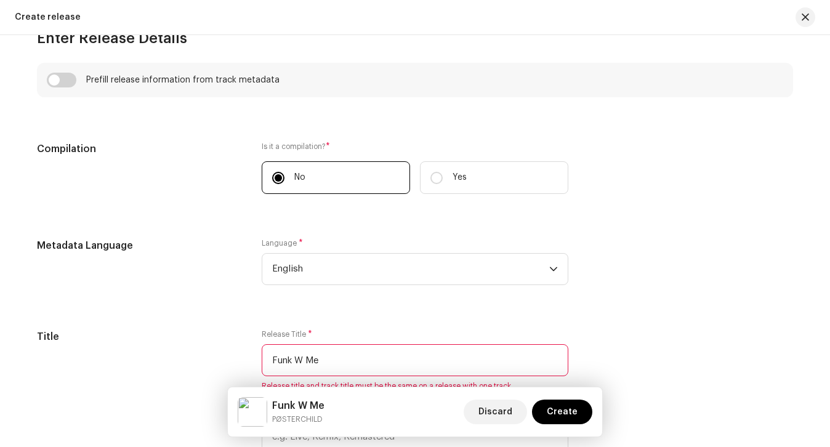
scroll to position [916, 0]
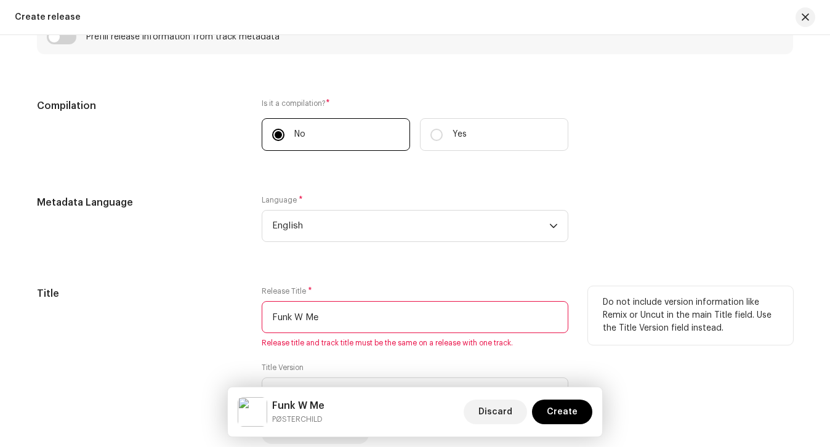
click at [371, 297] on div "Release Title * Funk W Me Release title and track title must be the same on a r…" at bounding box center [415, 317] width 307 height 62
click at [365, 319] on input "Funk W Me" at bounding box center [415, 317] width 307 height 32
click at [588, 307] on div "Do not include version information like Remix or Uncut in the main Title field.…" at bounding box center [690, 315] width 205 height 59
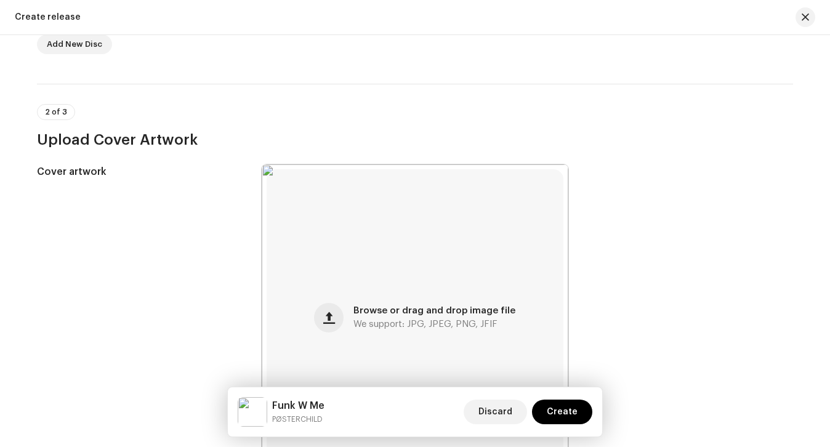
scroll to position [182, 0]
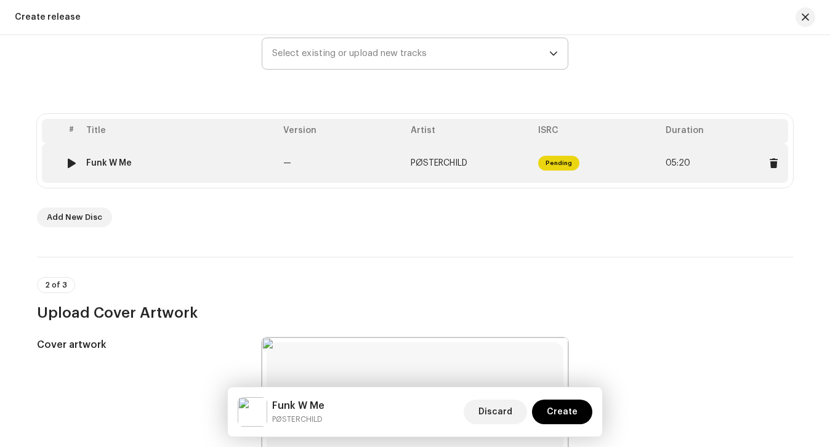
click at [241, 168] on div "Funk W Me" at bounding box center [179, 163] width 187 height 10
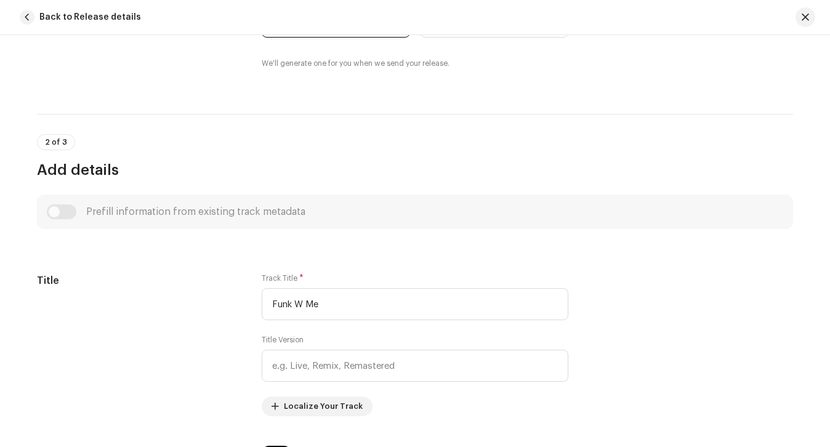
scroll to position [487, 0]
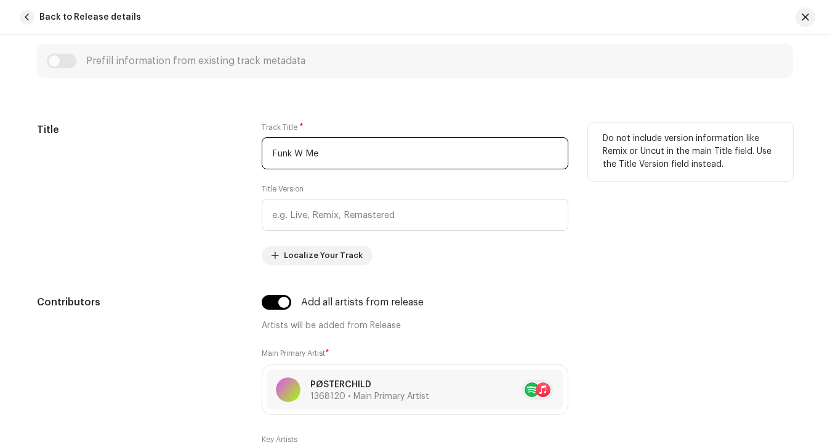
click at [323, 142] on input "Funk W Me" at bounding box center [415, 153] width 307 height 32
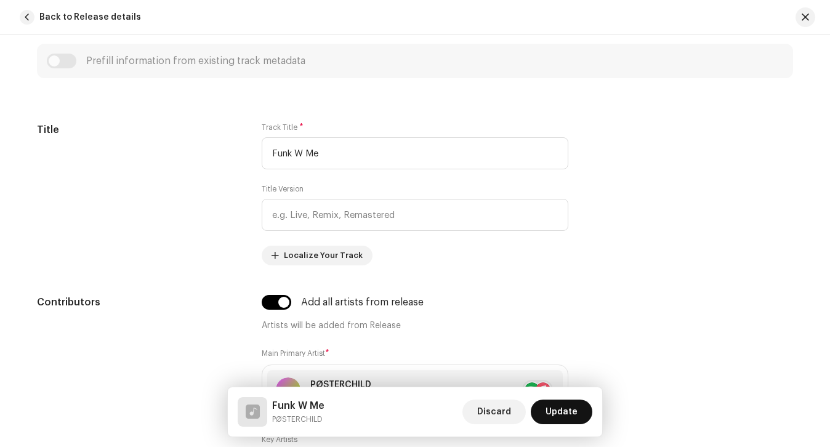
click at [563, 414] on span "Update" at bounding box center [562, 412] width 32 height 25
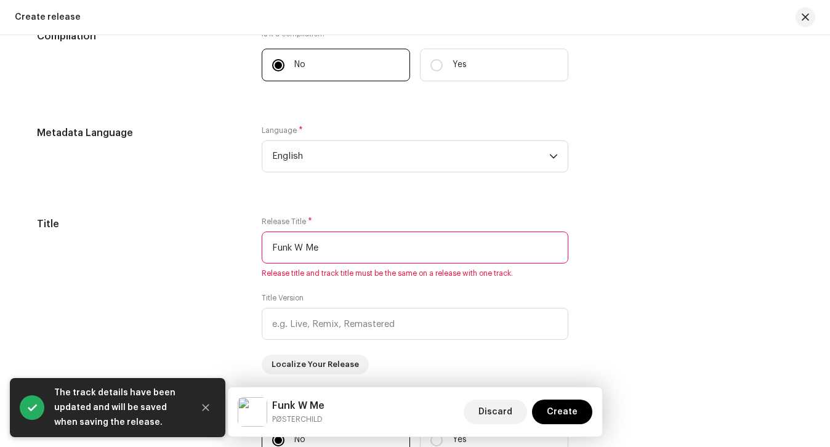
scroll to position [1000, 0]
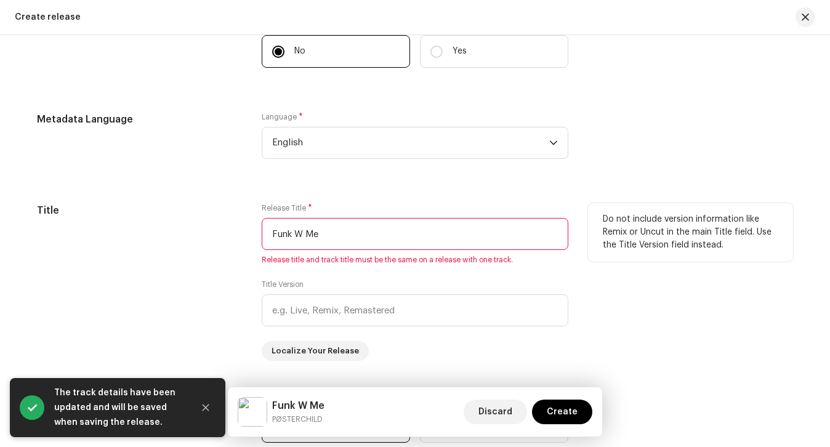
click at [350, 235] on input "Funk W Me" at bounding box center [415, 234] width 307 height 32
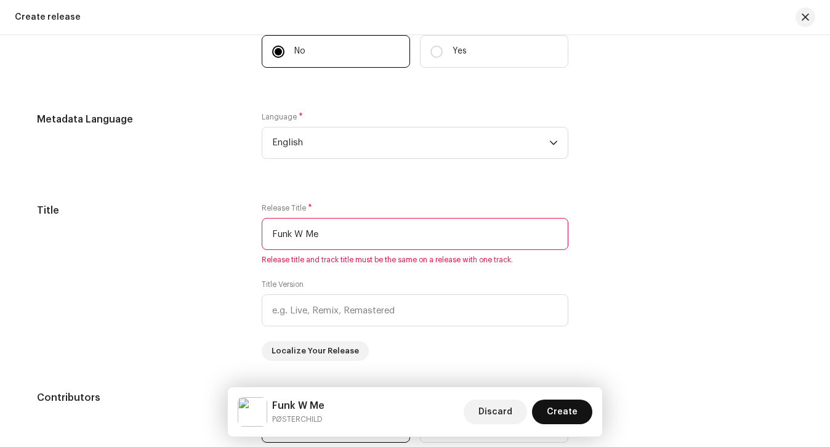
click at [564, 410] on span "Create" at bounding box center [562, 412] width 31 height 25
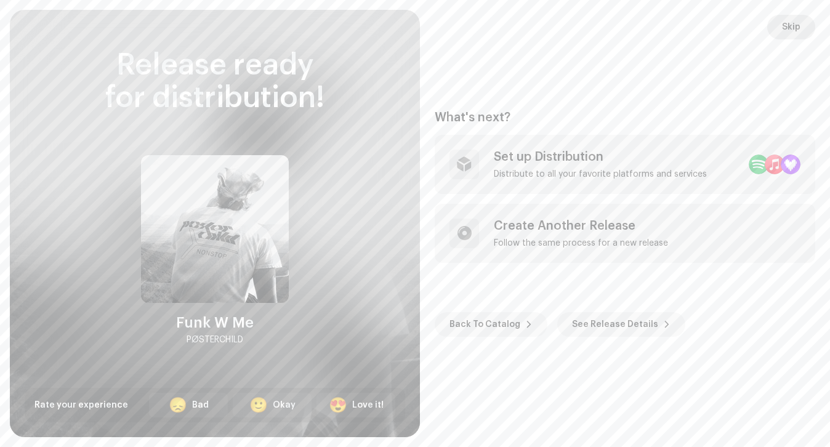
click at [786, 24] on span "Skip" at bounding box center [791, 27] width 18 height 25
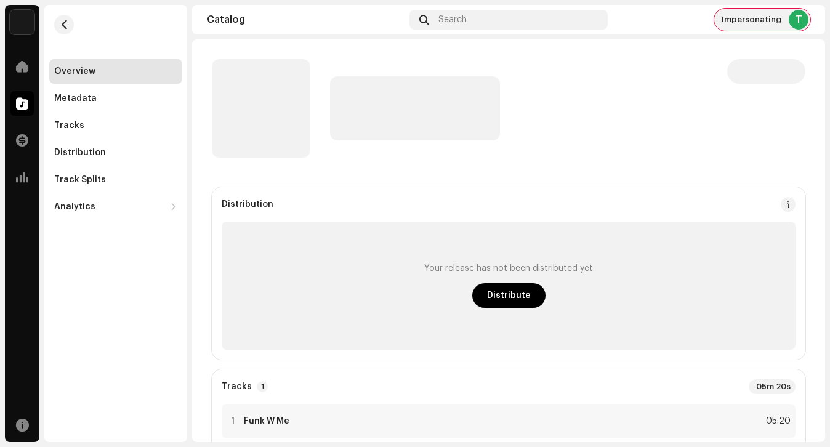
click at [743, 17] on span "Impersonating" at bounding box center [752, 20] width 60 height 10
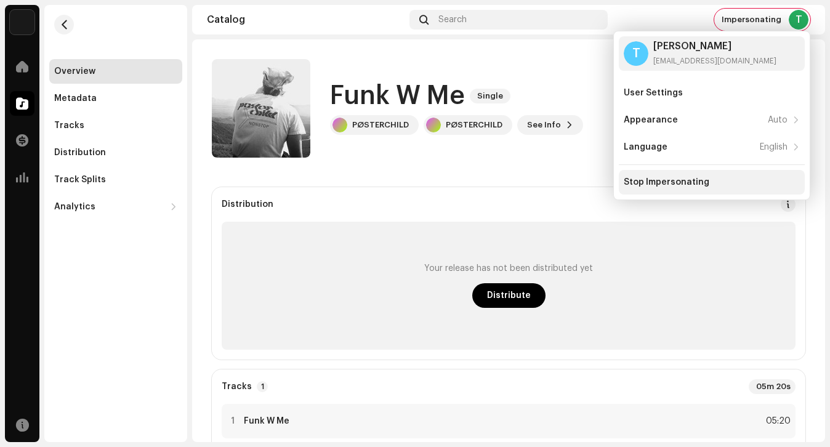
click at [647, 185] on div "Stop Impersonating" at bounding box center [667, 182] width 86 height 10
